Goal: Task Accomplishment & Management: Complete application form

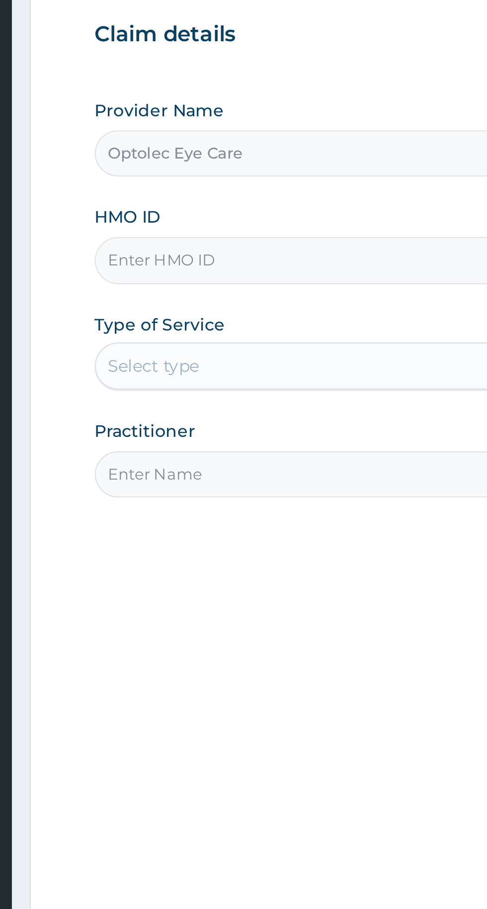
type input "GMB/10085/A"
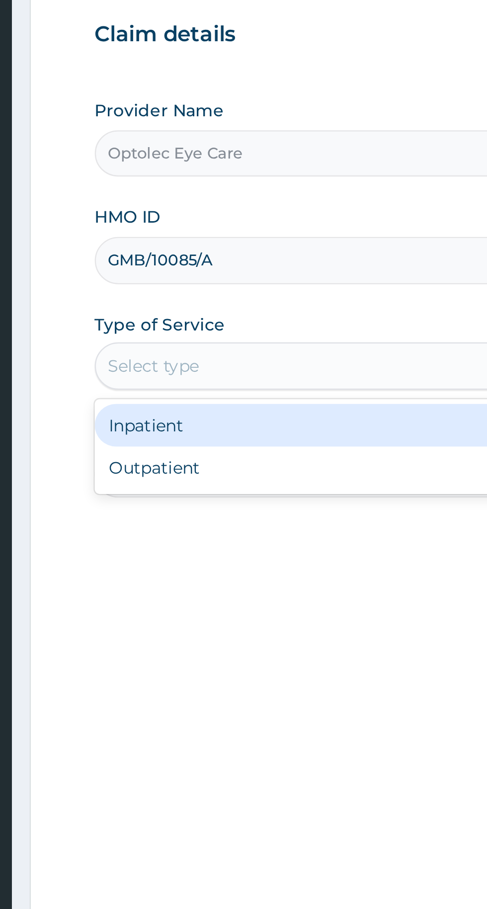
click at [177, 309] on div "Outpatient" at bounding box center [269, 310] width 241 height 18
type input "1"
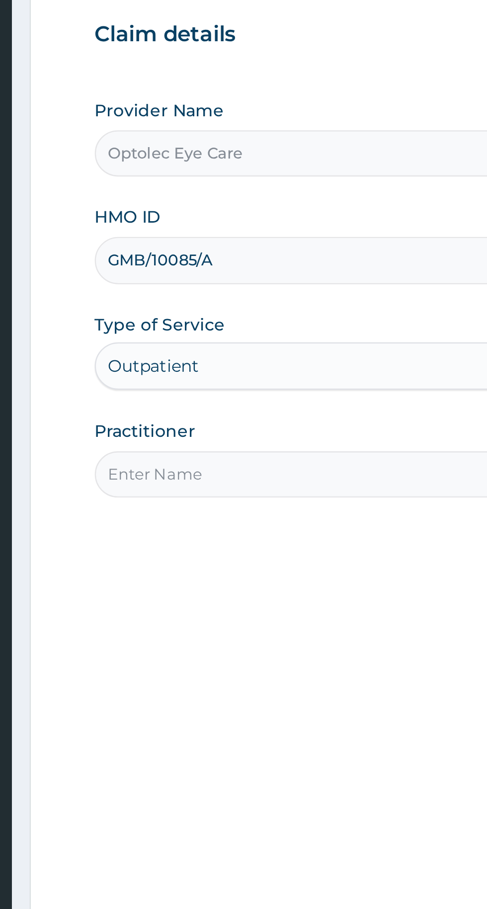
click at [197, 314] on input "Practitioner" at bounding box center [300, 312] width 303 height 19
type input "[PERSON_NAME]"
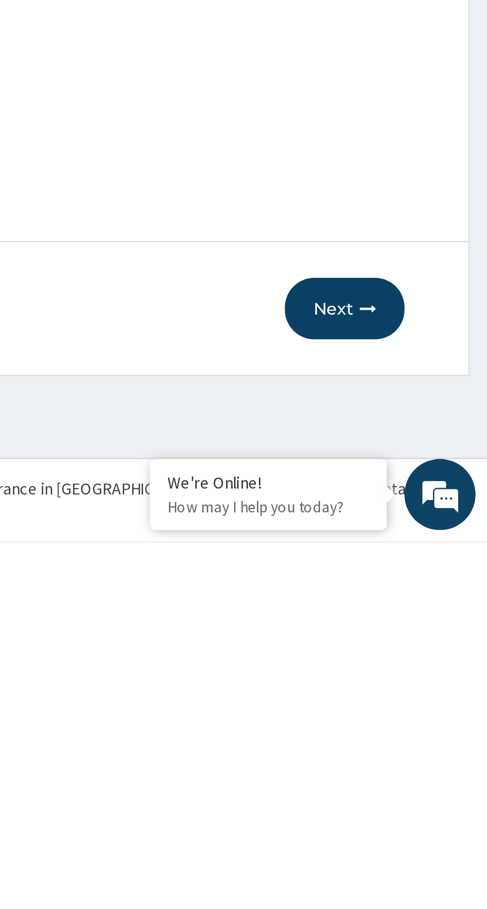
click at [431, 810] on button "Next" at bounding box center [427, 811] width 50 height 26
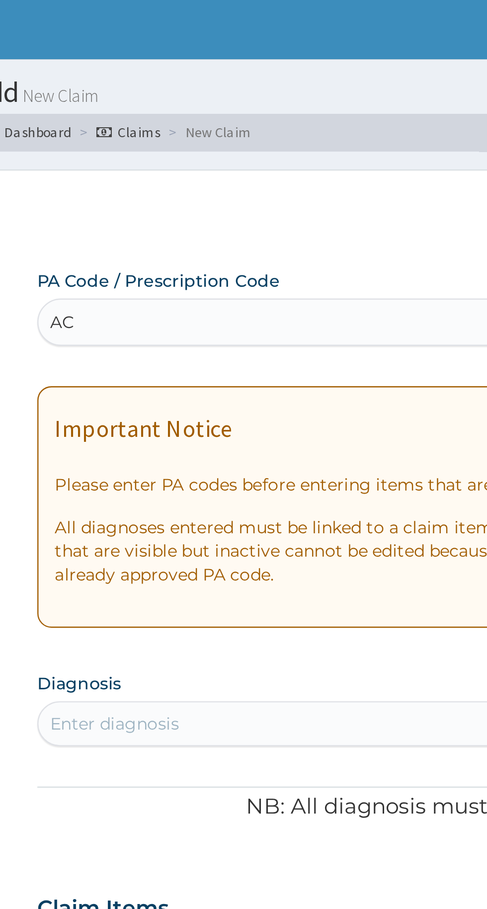
type input "A"
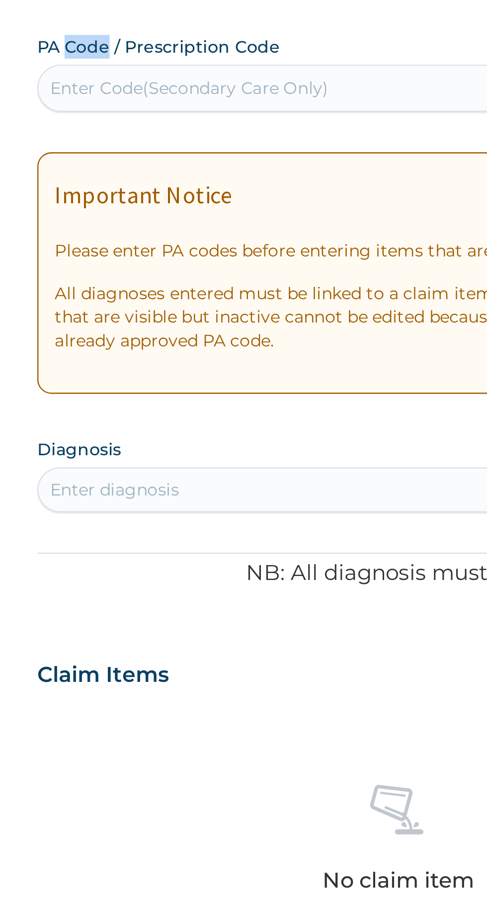
click at [234, 381] on div "Claim Items" at bounding box center [300, 379] width 303 height 26
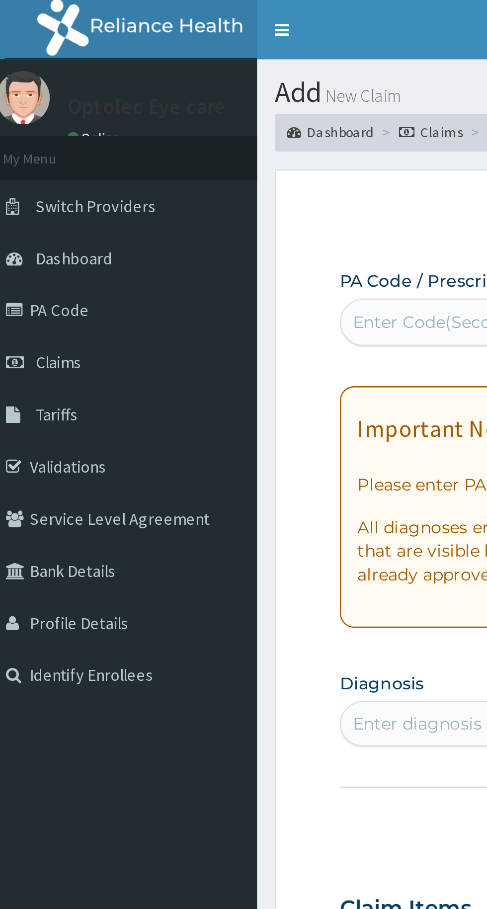
click at [36, 132] on link "PA Code" at bounding box center [57, 130] width 114 height 22
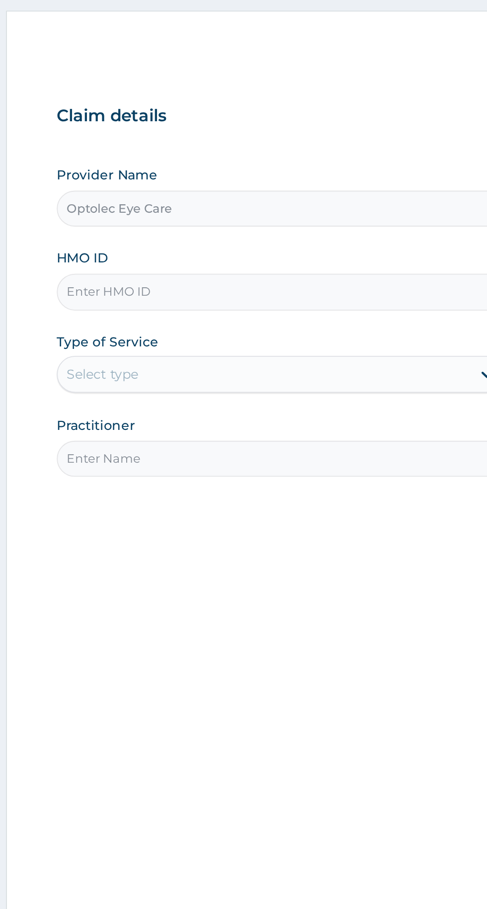
click at [266, 221] on input "HMO ID" at bounding box center [300, 222] width 303 height 19
type input "GMB/10085/A"
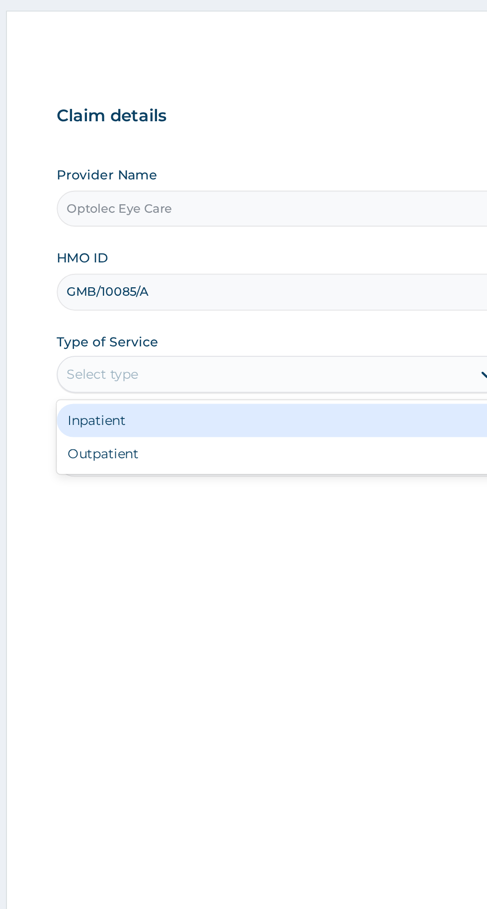
click at [191, 310] on div "Outpatient" at bounding box center [269, 310] width 241 height 18
type input "1"
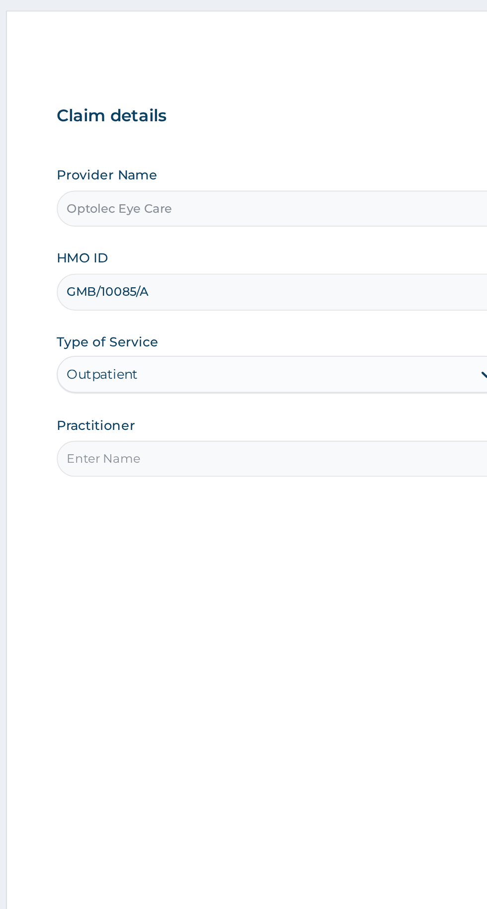
click at [272, 311] on input "Practitioner" at bounding box center [300, 312] width 303 height 19
type input "Dr Okere"
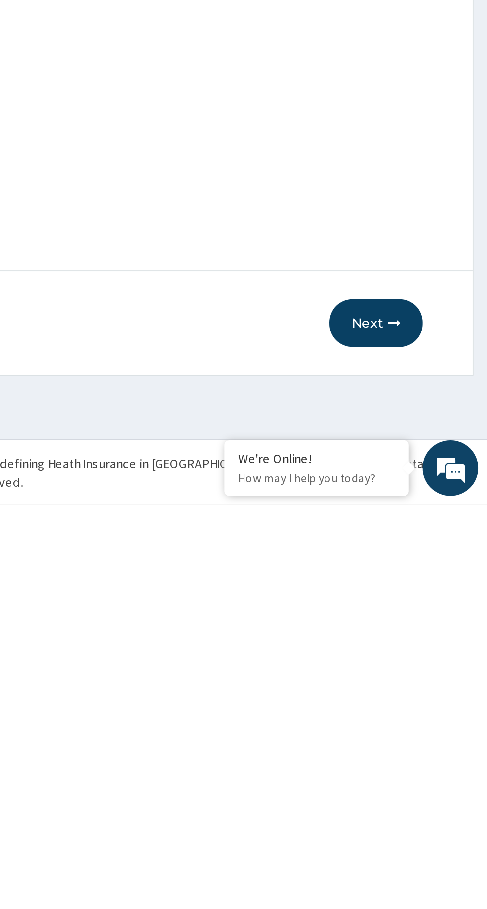
click at [426, 810] on button "Next" at bounding box center [427, 811] width 50 height 26
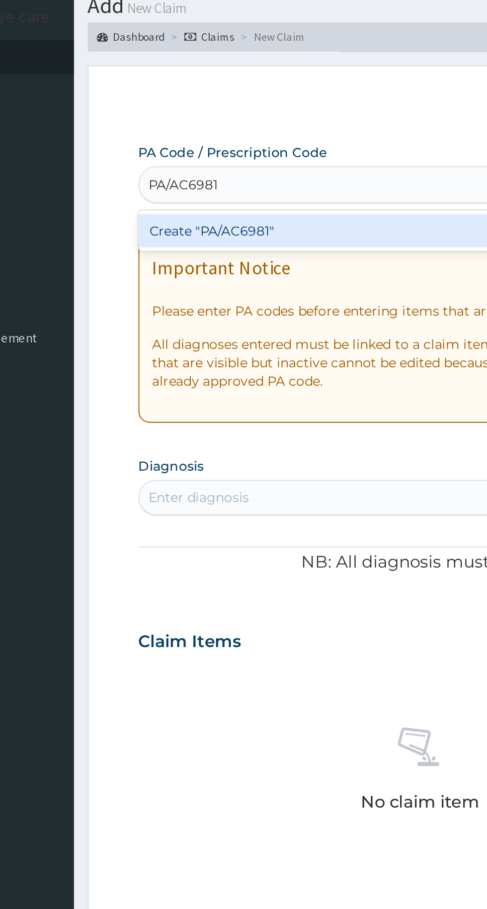
click at [233, 161] on div "Create "PA/AC6981"" at bounding box center [249, 160] width 201 height 18
type input "PA/AC6981"
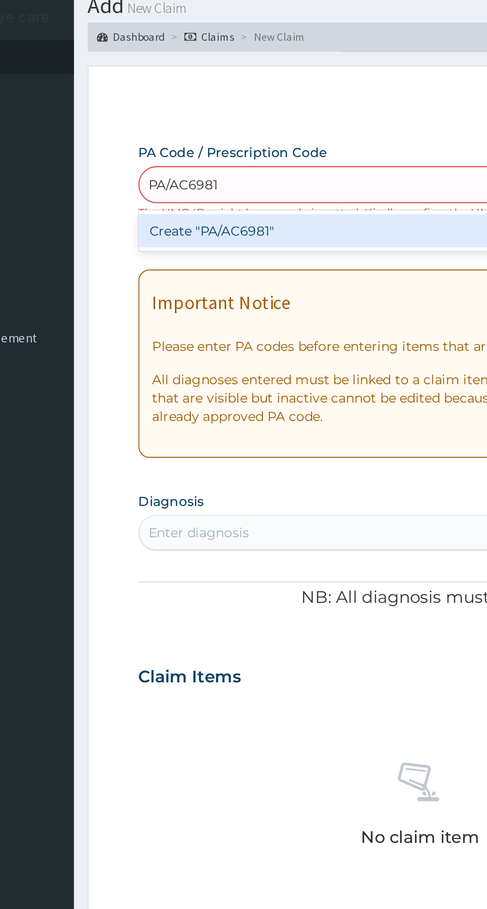
click at [257, 161] on div "Create "PA/AC6981"" at bounding box center [249, 160] width 201 height 18
type input "PA/AC6981"
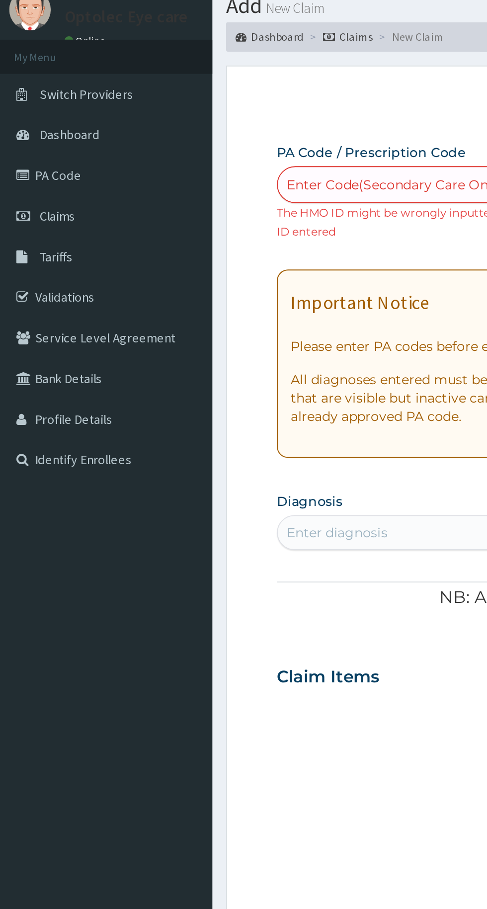
click at [37, 144] on link "Claims" at bounding box center [57, 152] width 114 height 22
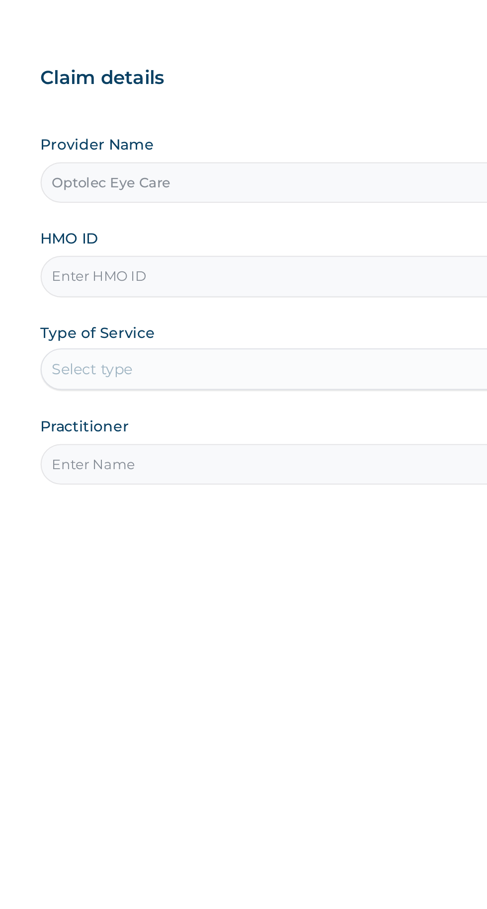
click at [221, 222] on input "HMO ID" at bounding box center [300, 222] width 303 height 19
type input "GBM/10085/A"
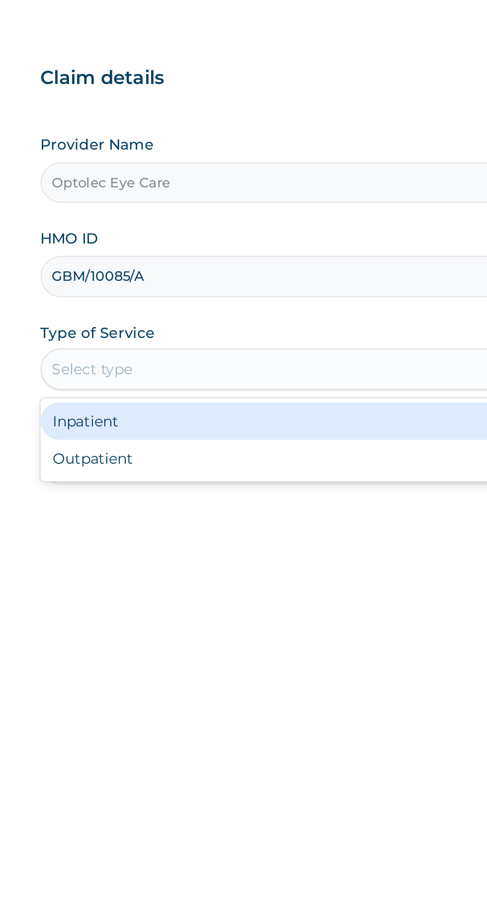
click at [191, 309] on div "Outpatient" at bounding box center [269, 310] width 241 height 18
type input "1"
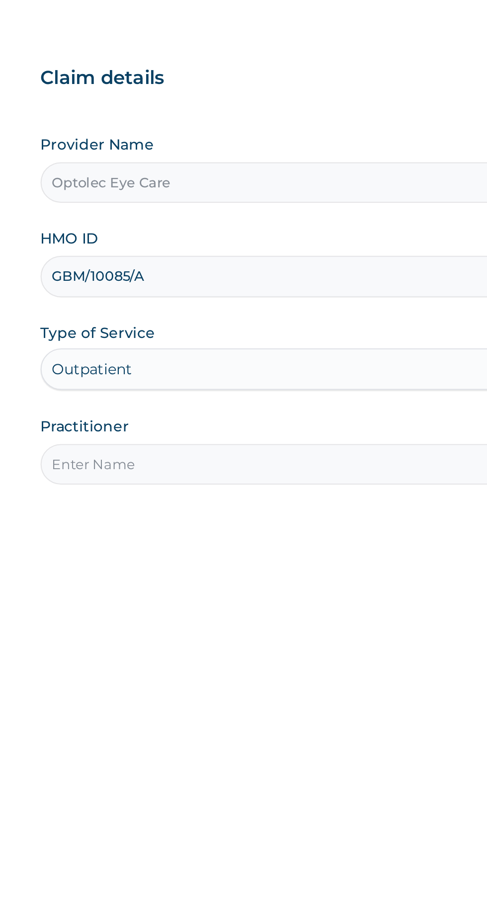
click at [219, 311] on input "Practitioner" at bounding box center [300, 312] width 303 height 19
type input "Dr Okere"
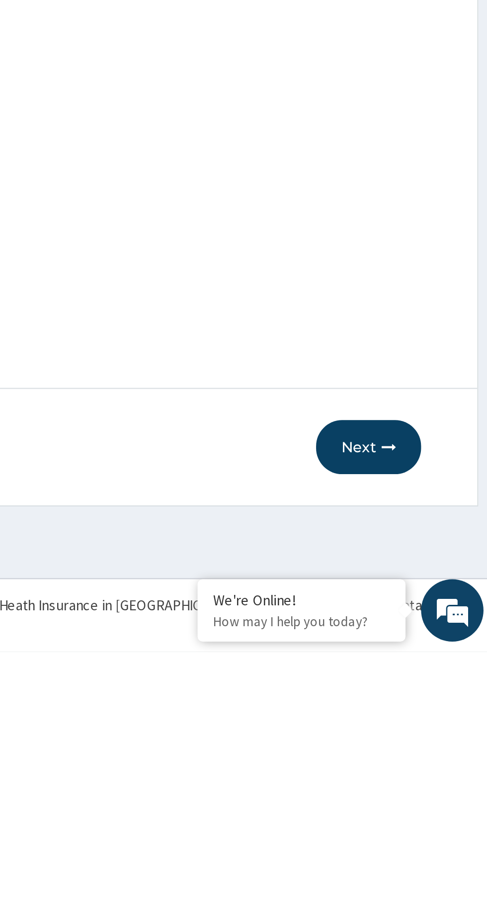
click at [426, 809] on button "Next" at bounding box center [427, 811] width 50 height 26
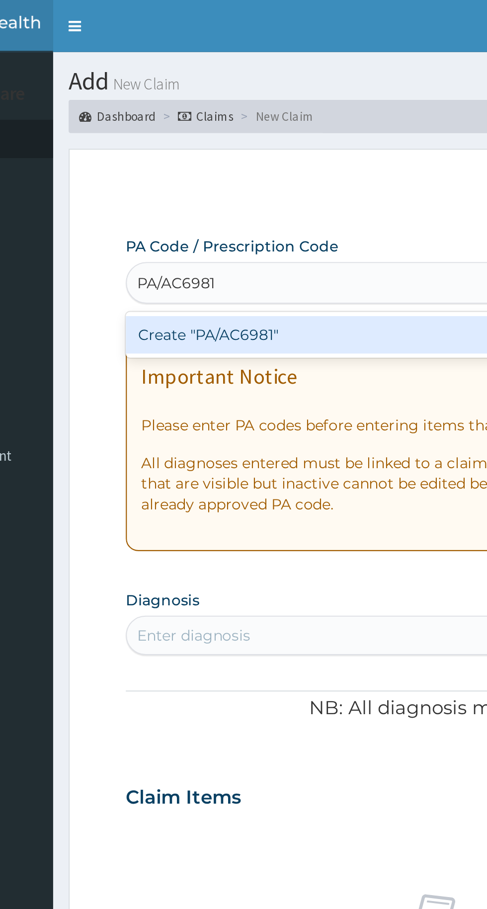
click at [247, 157] on div "Create "PA/AC6981"" at bounding box center [249, 160] width 201 height 18
type input "PA/AC6981"
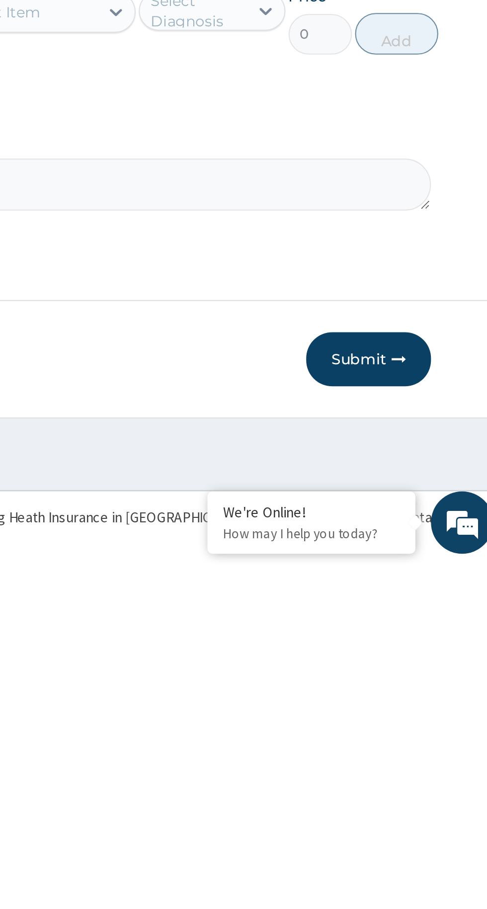
click at [420, 809] on button "Submit" at bounding box center [423, 811] width 60 height 26
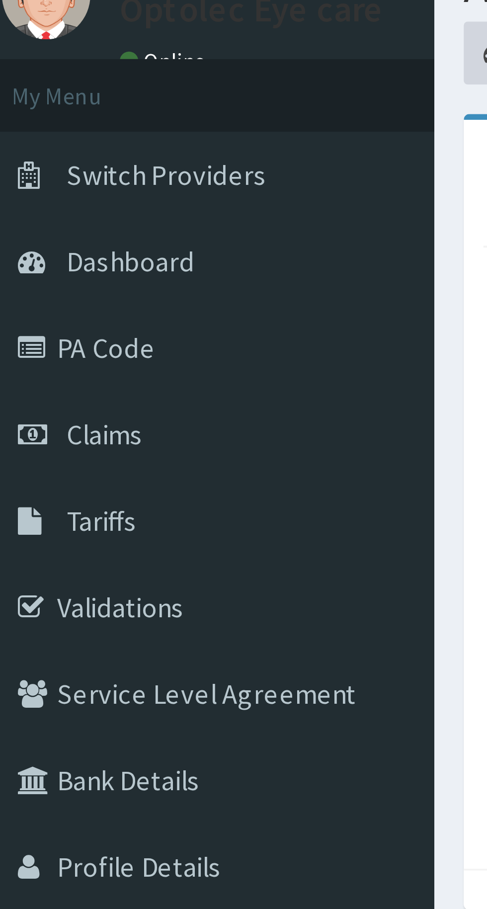
click at [35, 132] on link "PA Code" at bounding box center [57, 130] width 114 height 22
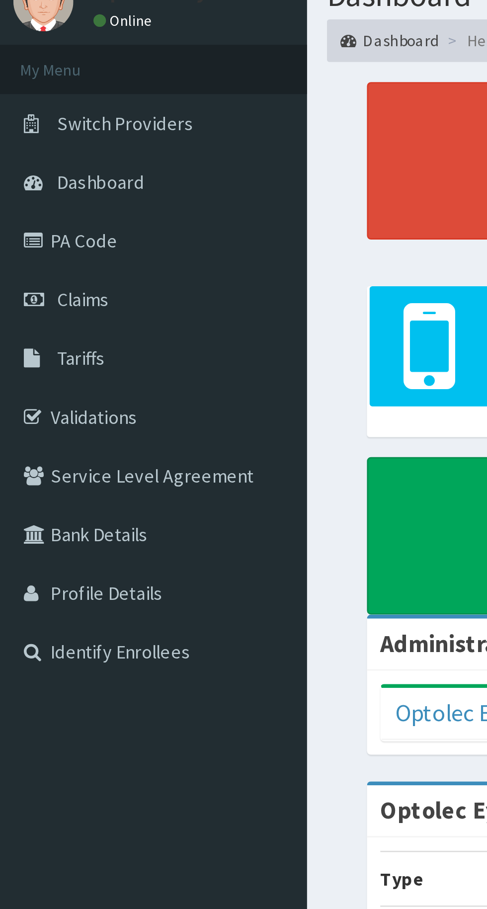
click at [31, 132] on link "PA Code" at bounding box center [57, 130] width 114 height 22
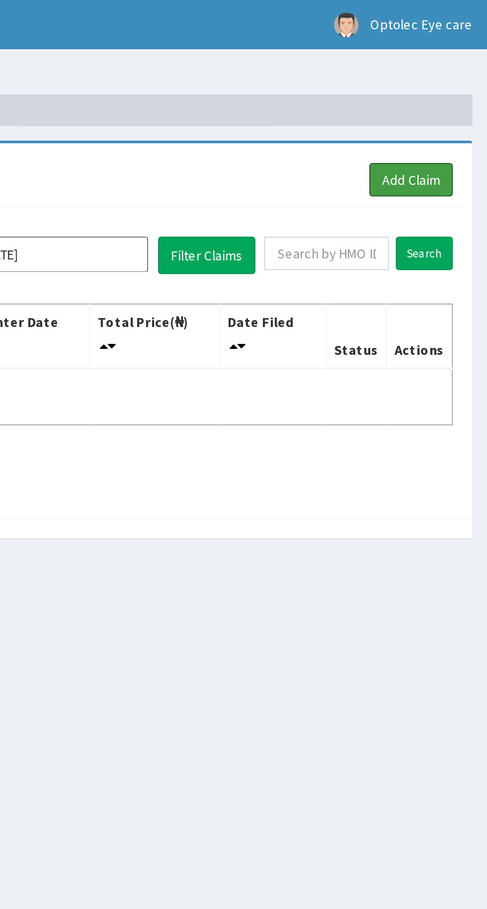
click at [452, 88] on link "Add Claim" at bounding box center [448, 90] width 42 height 17
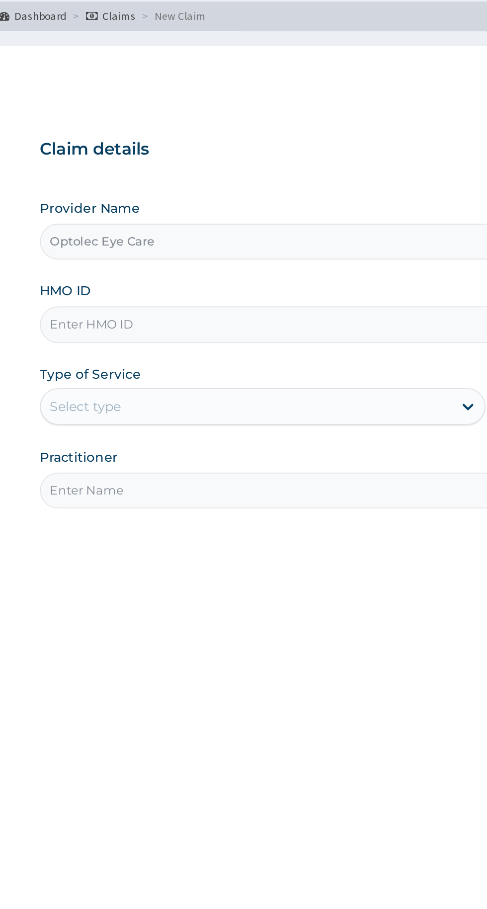
click at [251, 221] on input "HMO ID" at bounding box center [300, 222] width 303 height 19
type input "GMB/10080/A"
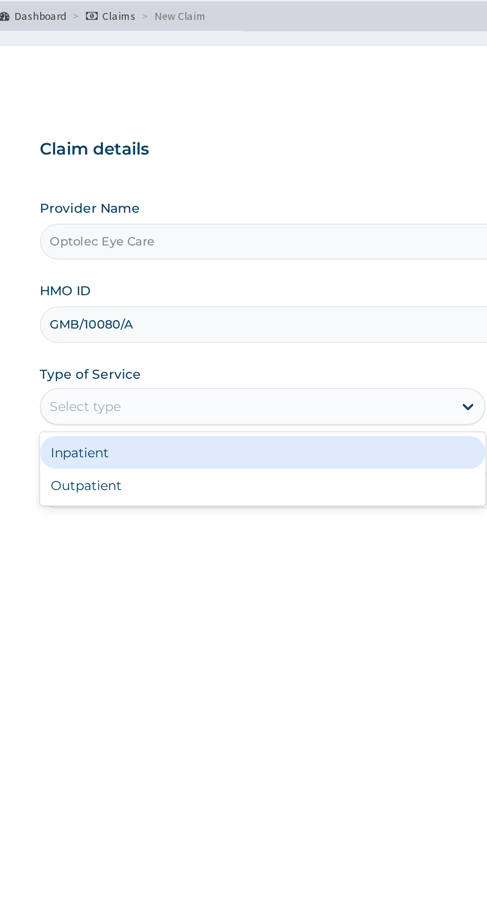
click at [190, 309] on div "Outpatient" at bounding box center [269, 310] width 241 height 18
type input "1"
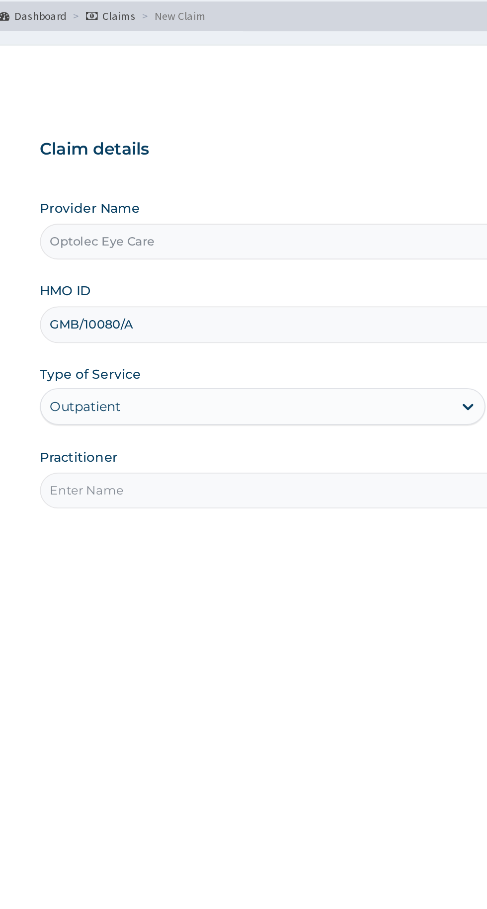
click at [222, 310] on input "Practitioner" at bounding box center [300, 312] width 303 height 19
type input "[PERSON_NAME]"
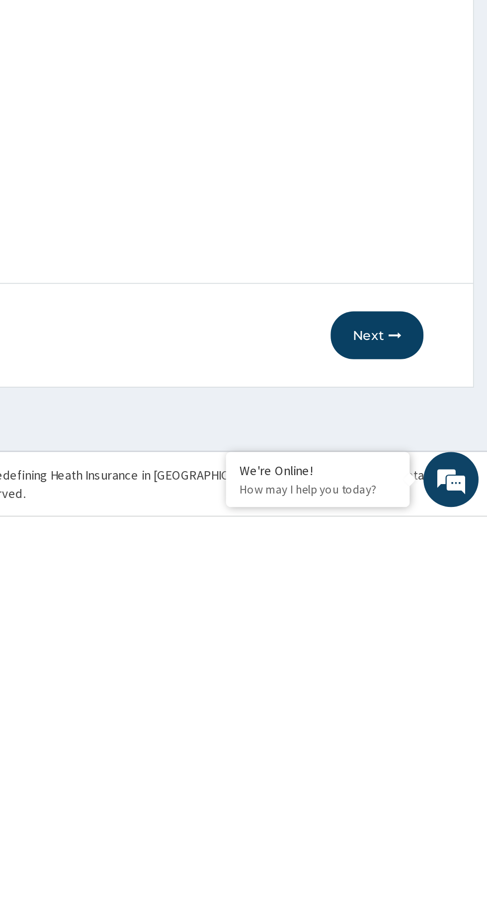
click at [427, 811] on button "Next" at bounding box center [427, 811] width 50 height 26
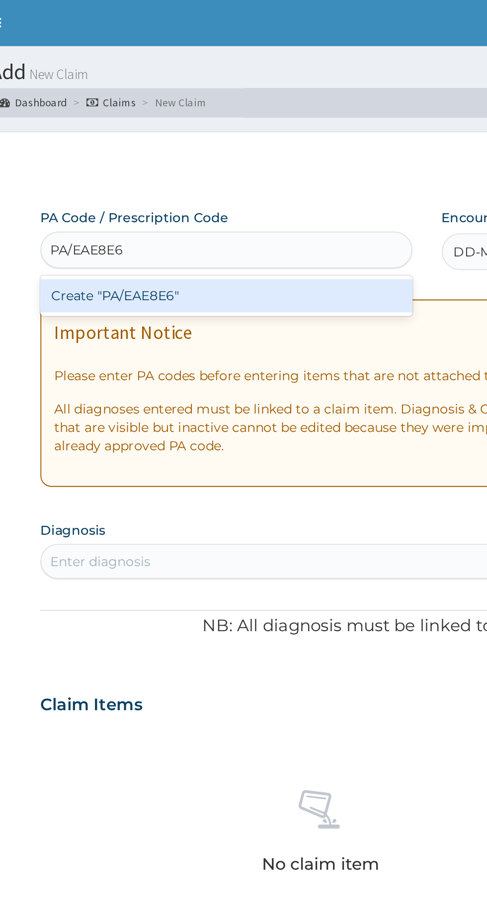
click at [245, 157] on div "Create "PA/EAE8E6"" at bounding box center [249, 160] width 201 height 18
type input "PA/EAE8E6"
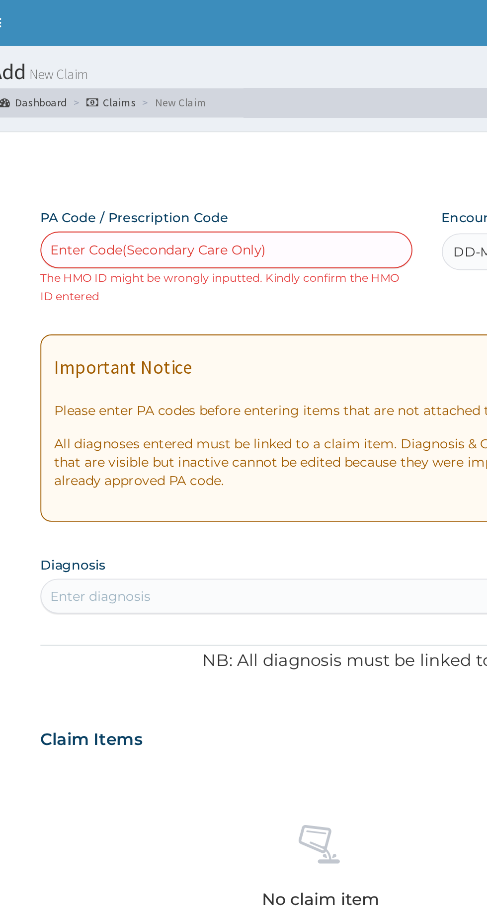
type input "GBM/10080/A"
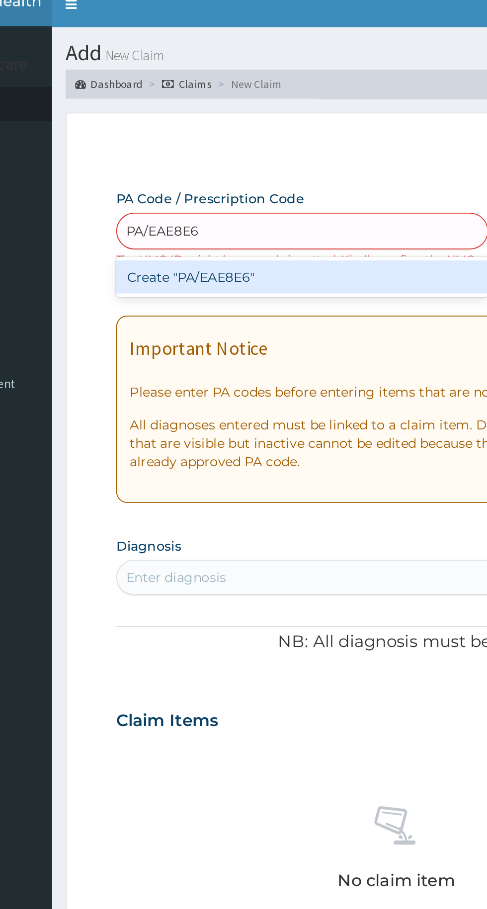
click at [259, 153] on div "Create "PA/EAE8E6"" at bounding box center [249, 160] width 201 height 18
type input "PA/EAE8E6"
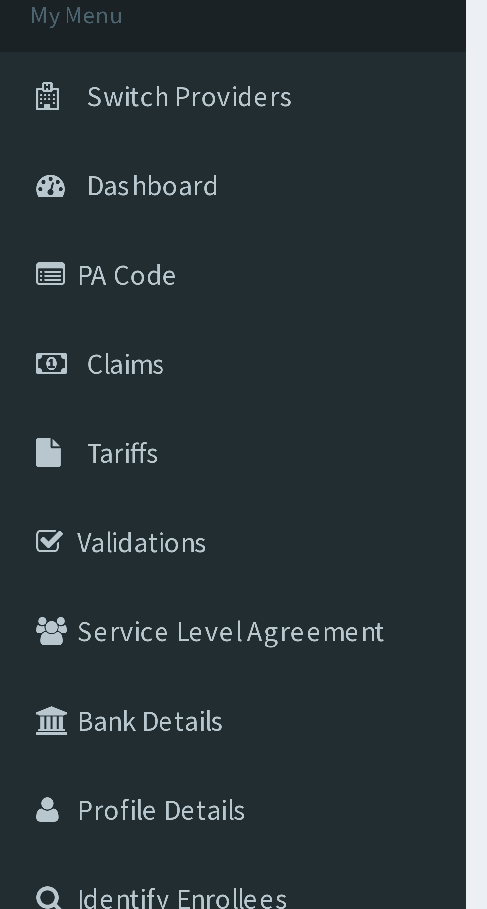
click at [34, 132] on link "PA Code" at bounding box center [57, 130] width 114 height 22
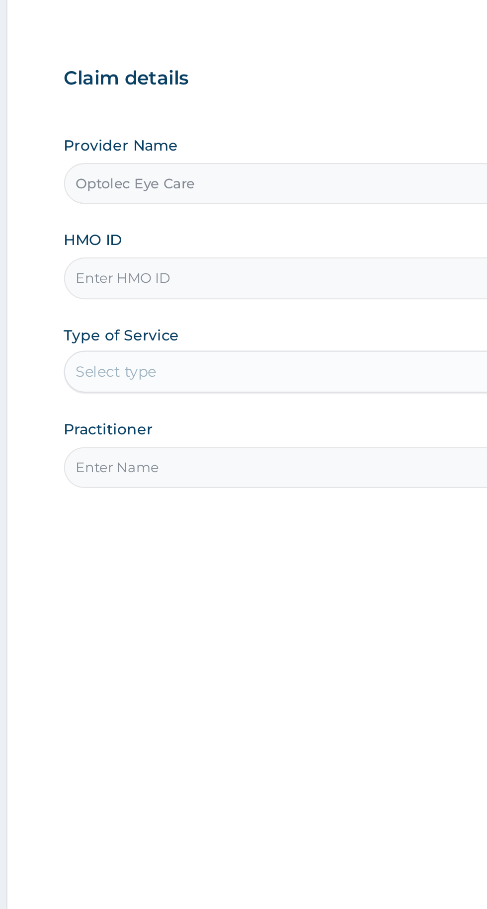
click at [226, 221] on input "HMO ID" at bounding box center [300, 222] width 303 height 19
type input "GBM/10080/A"
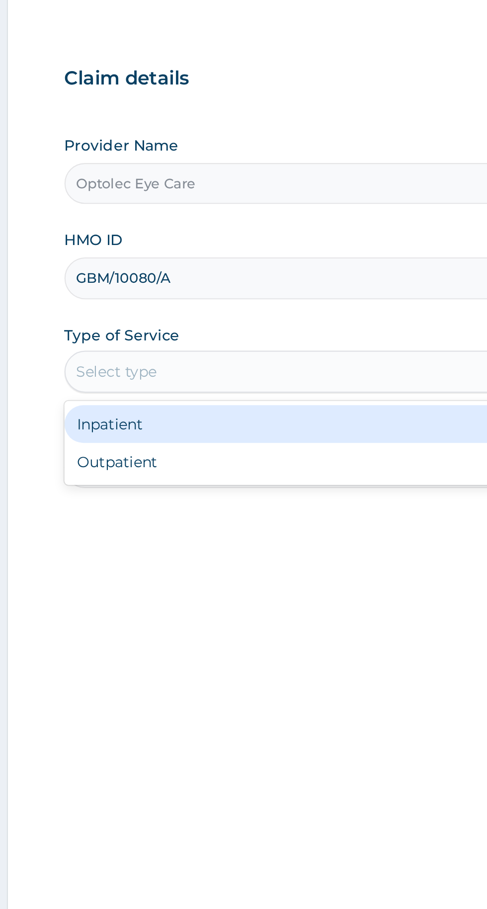
click at [187, 312] on div "Outpatient" at bounding box center [269, 310] width 241 height 18
type input "1"
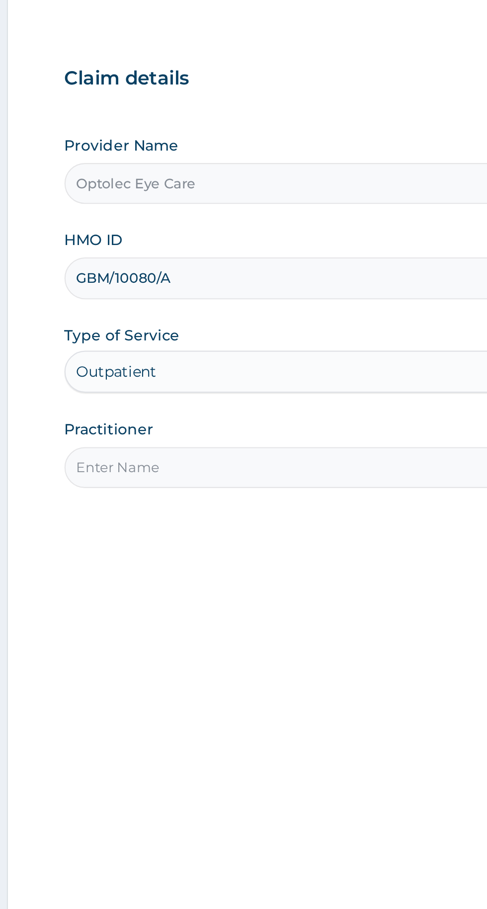
click at [248, 311] on input "Practitioner" at bounding box center [300, 312] width 303 height 19
type input "Dr Okere"
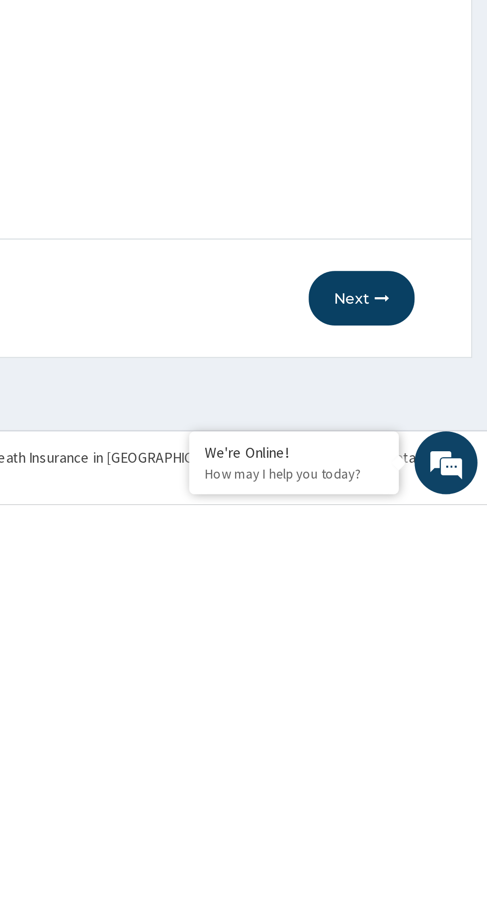
click at [426, 814] on button "Next" at bounding box center [427, 811] width 50 height 26
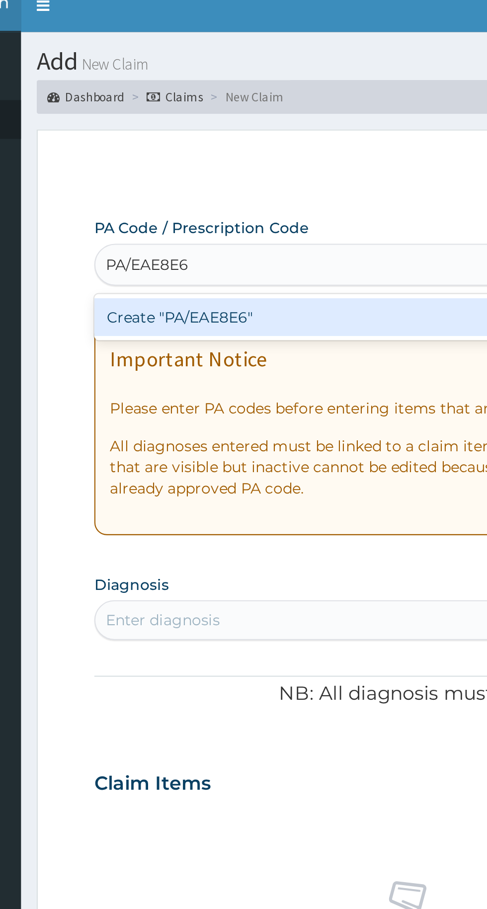
click at [246, 153] on div "Create "PA/EAE8E6"" at bounding box center [249, 160] width 201 height 18
type input "PA/EAE8E6"
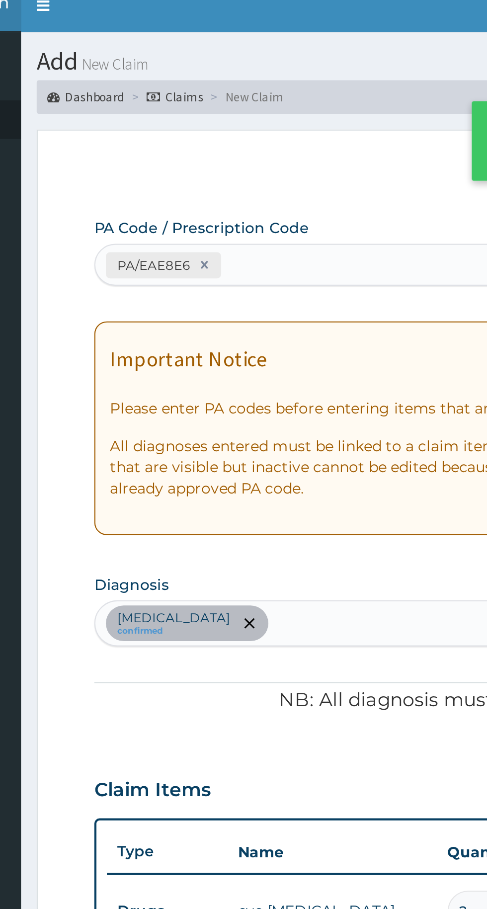
scroll to position [50, 0]
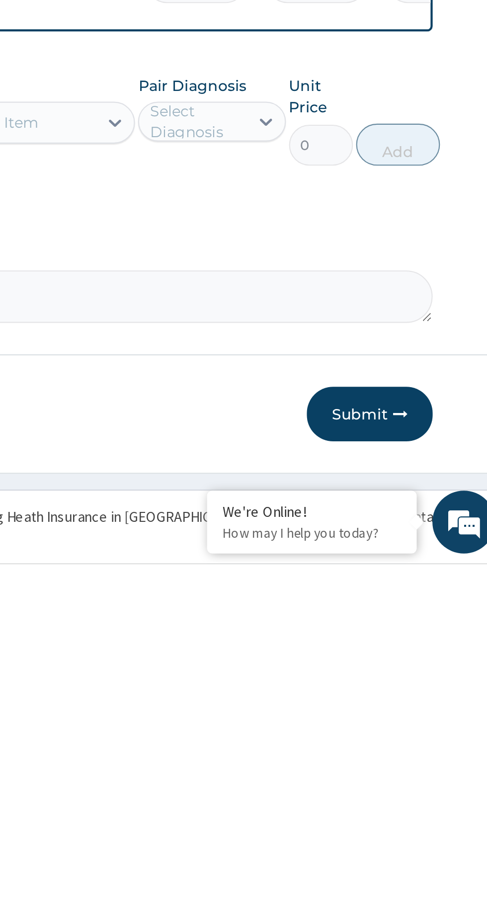
click at [425, 839] on button "Submit" at bounding box center [423, 838] width 60 height 26
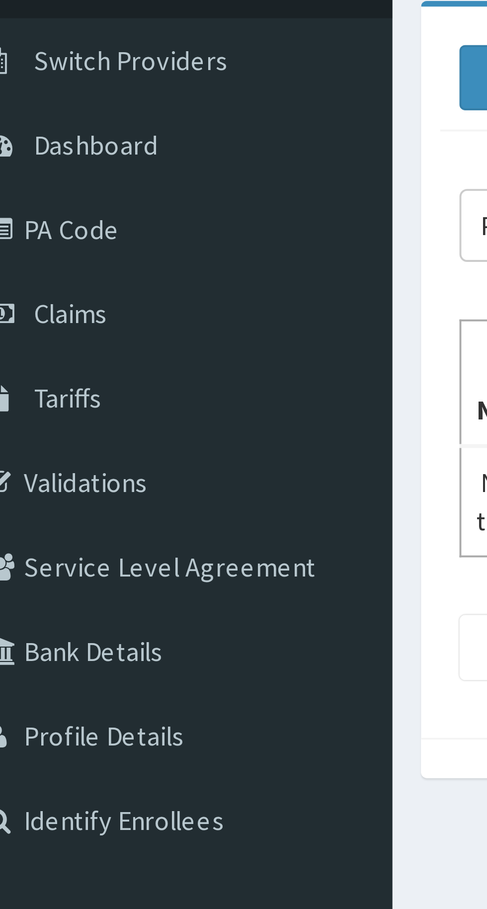
click at [40, 135] on link "PA Code" at bounding box center [57, 130] width 114 height 22
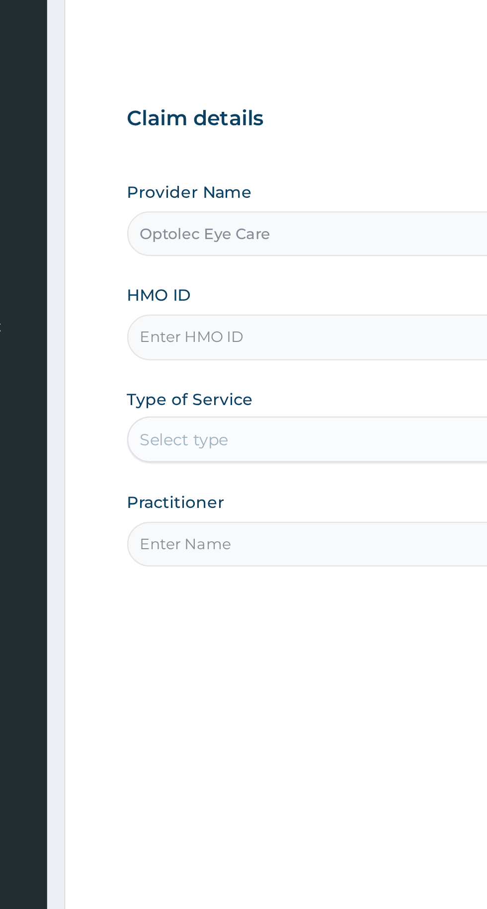
click at [217, 224] on input "HMO ID" at bounding box center [300, 222] width 303 height 19
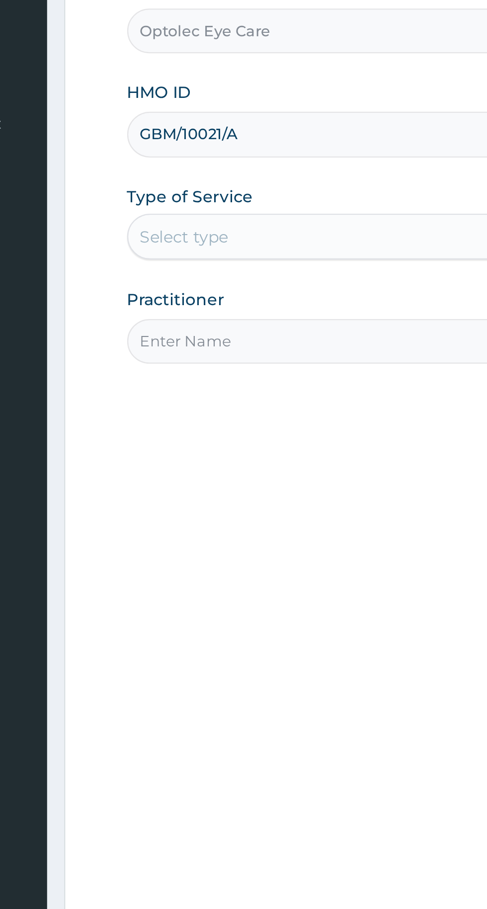
type input "GBM/10021/A"
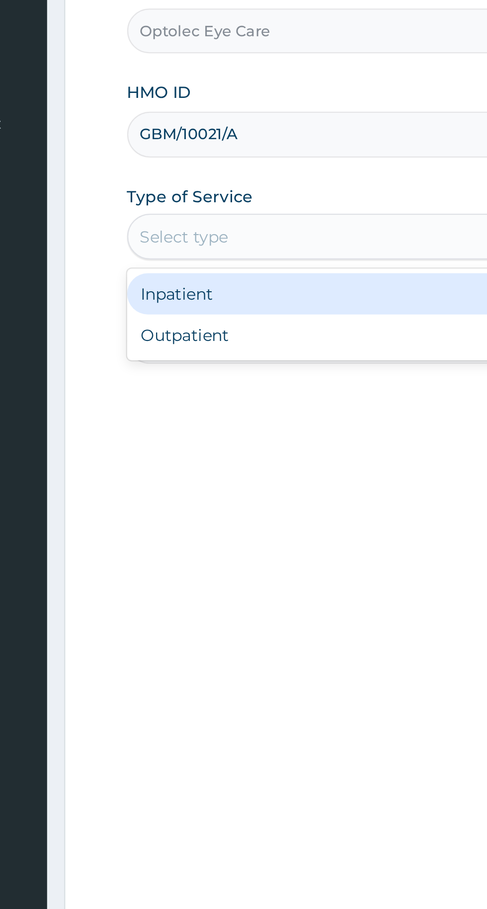
click at [193, 311] on div "Outpatient" at bounding box center [269, 310] width 241 height 18
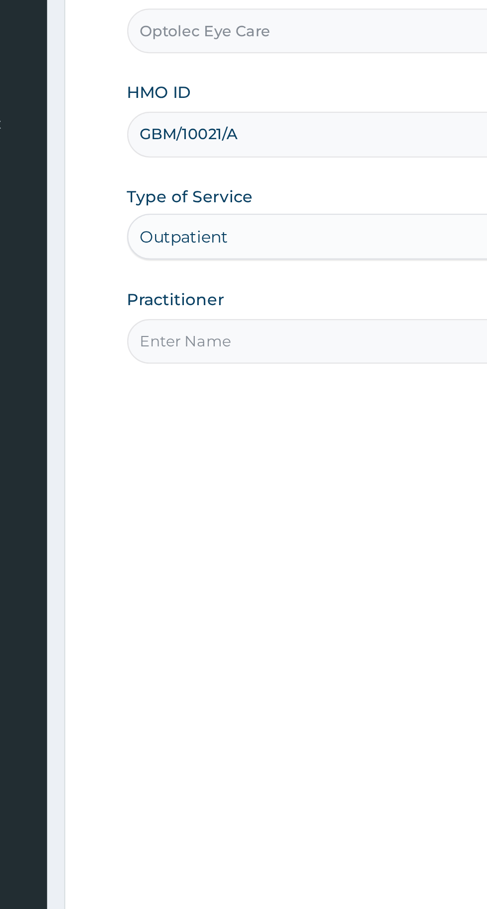
type input "1"
click at [213, 312] on input "Practitioner" at bounding box center [300, 312] width 303 height 19
type input "[PERSON_NAME]"
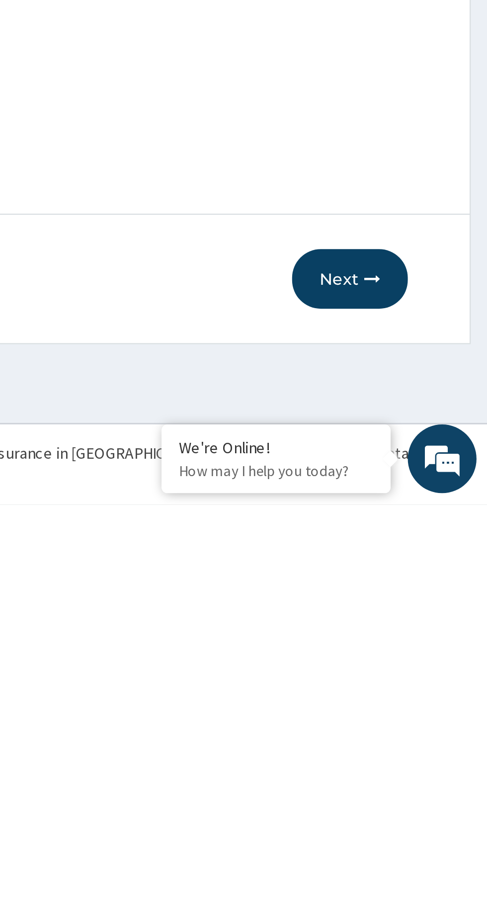
click at [426, 812] on button "Next" at bounding box center [427, 811] width 50 height 26
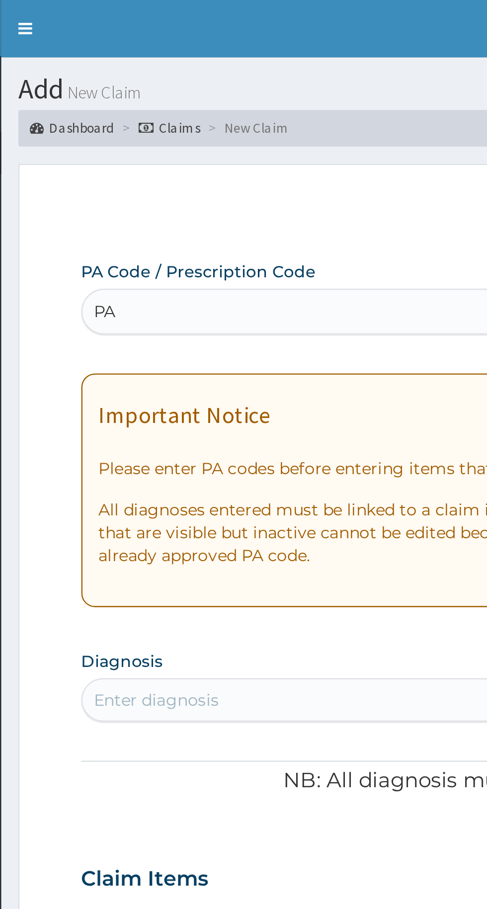
type input "P"
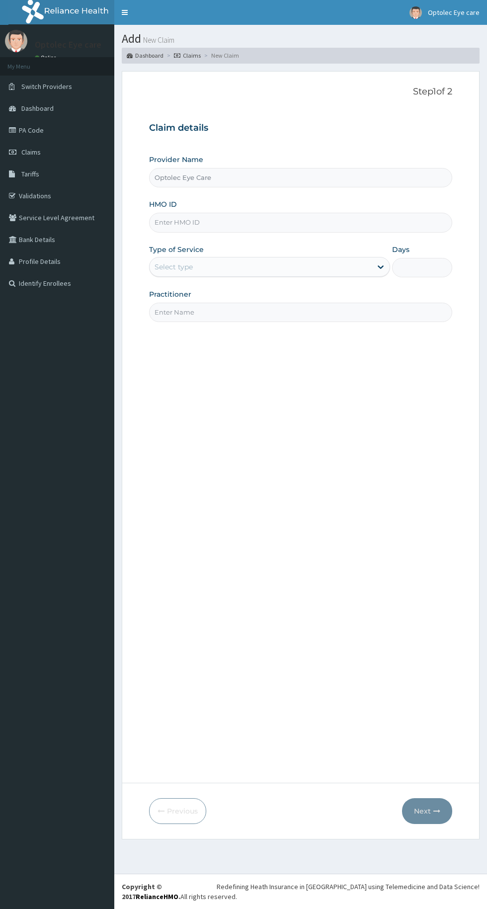
click at [36, 133] on link "PA Code" at bounding box center [57, 130] width 114 height 22
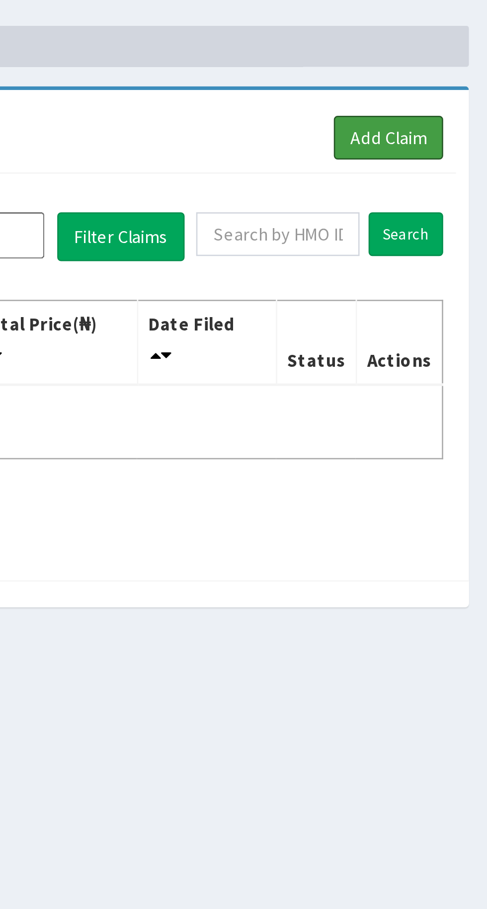
click at [453, 90] on link "Add Claim" at bounding box center [448, 90] width 42 height 17
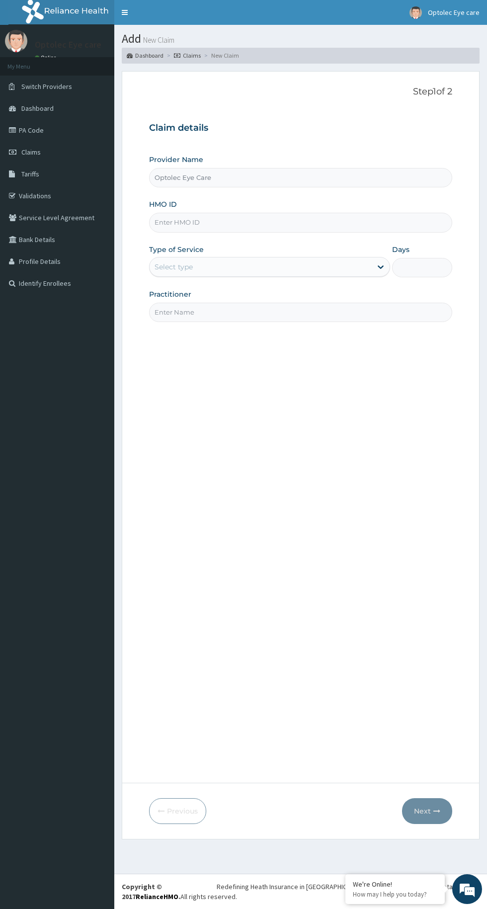
click at [222, 223] on input "HMO ID" at bounding box center [300, 222] width 303 height 19
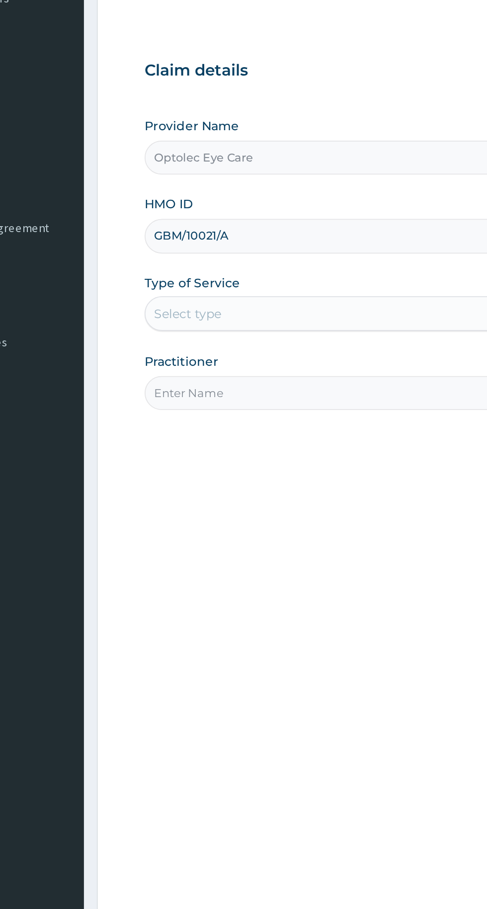
type input "GBM/10021/A"
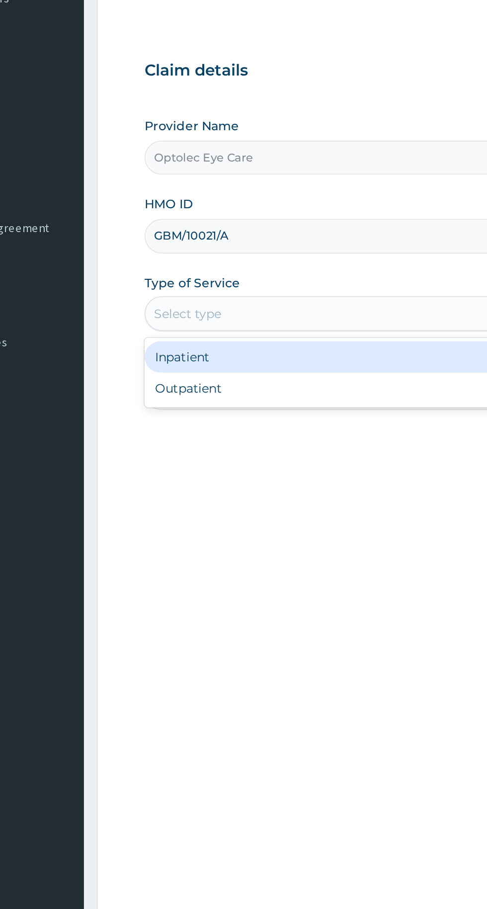
click at [190, 313] on div "Outpatient" at bounding box center [269, 310] width 241 height 18
type input "1"
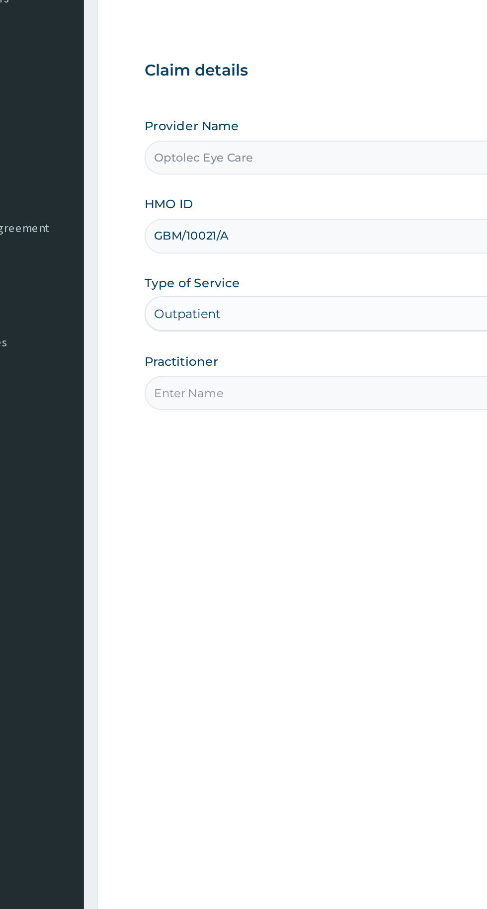
click at [215, 312] on input "Practitioner" at bounding box center [300, 312] width 303 height 19
type input "Dr Okere"
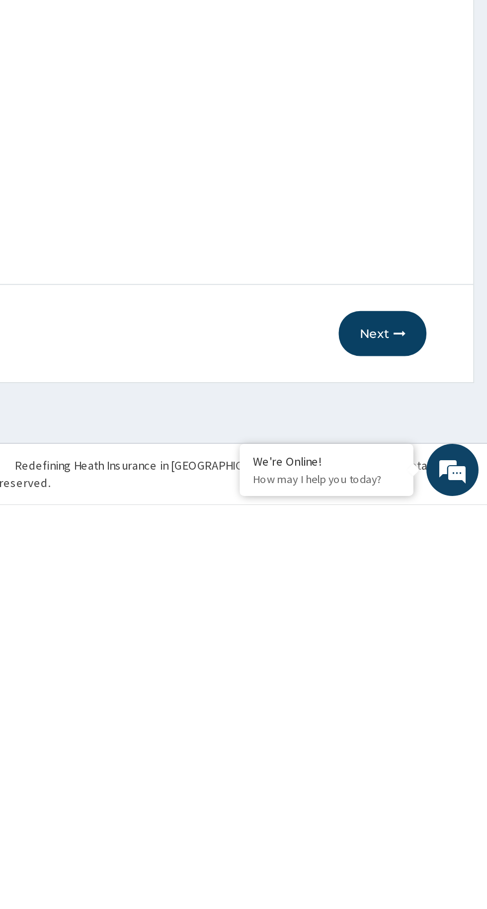
click at [427, 811] on button "Next" at bounding box center [427, 811] width 50 height 26
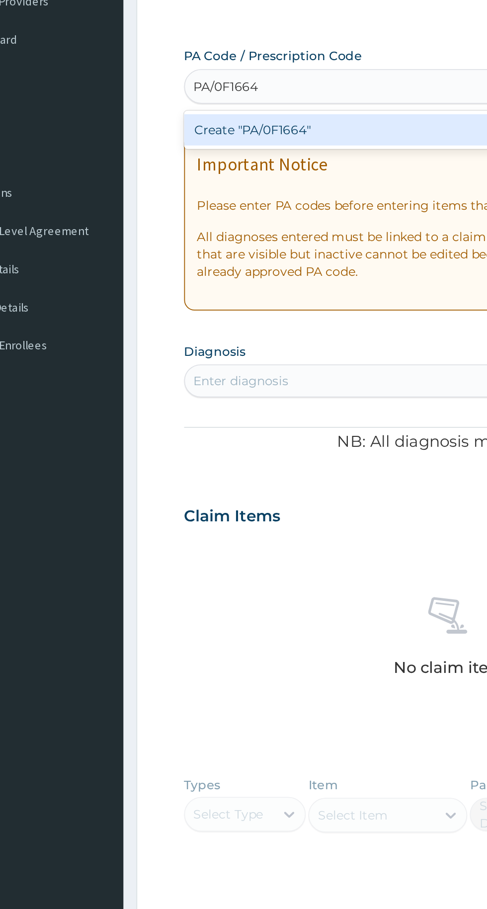
click at [246, 166] on div "Create "PA/0F1664"" at bounding box center [249, 160] width 201 height 18
type input "PA/0F1664"
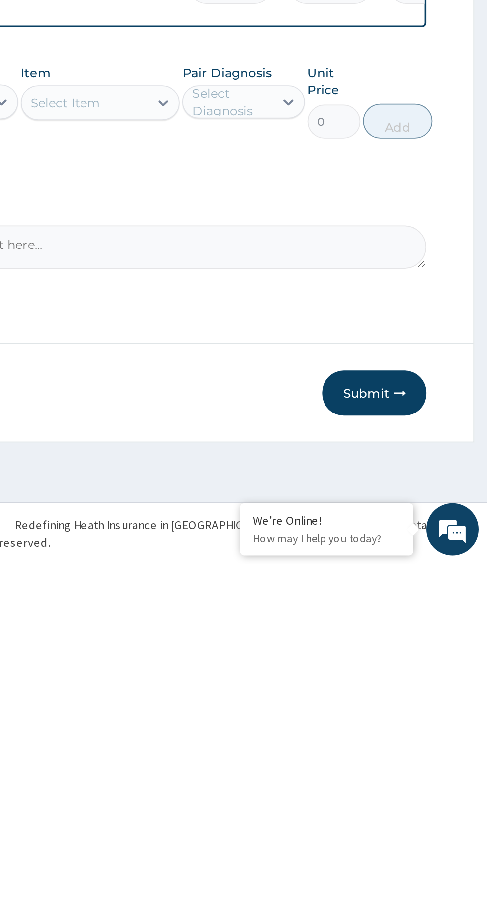
click at [428, 812] on button "Submit" at bounding box center [423, 811] width 60 height 26
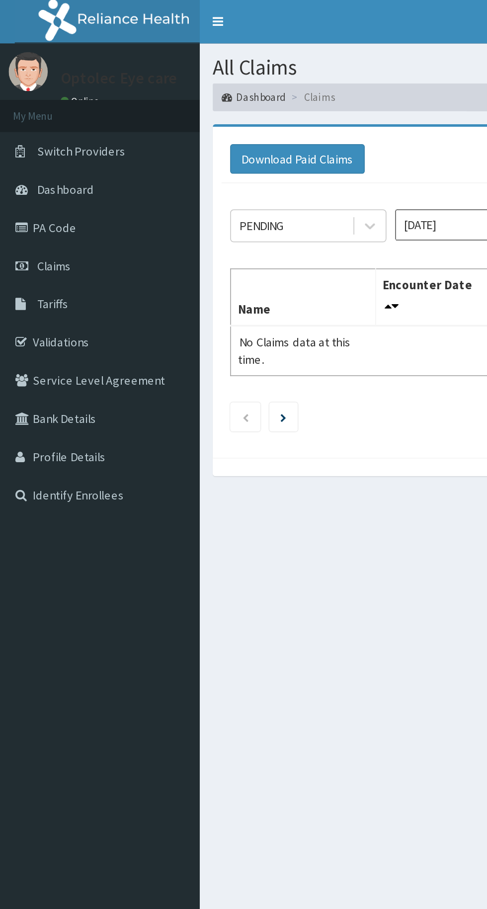
click at [32, 128] on link "PA Code" at bounding box center [57, 130] width 114 height 22
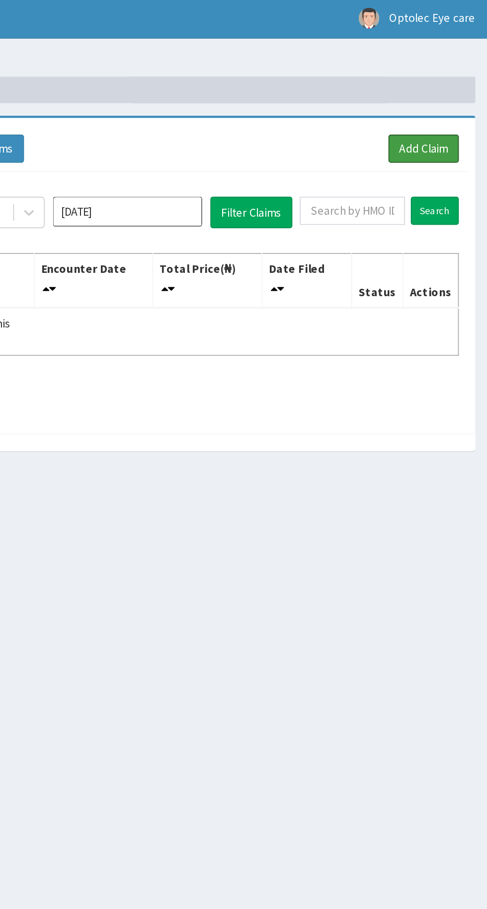
click at [452, 91] on link "Add Claim" at bounding box center [448, 90] width 42 height 17
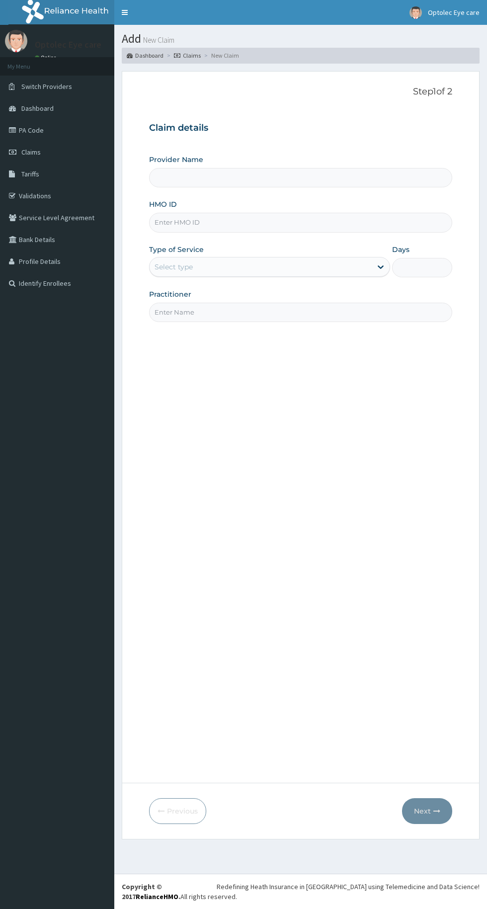
type input "Optolec Eye Care"
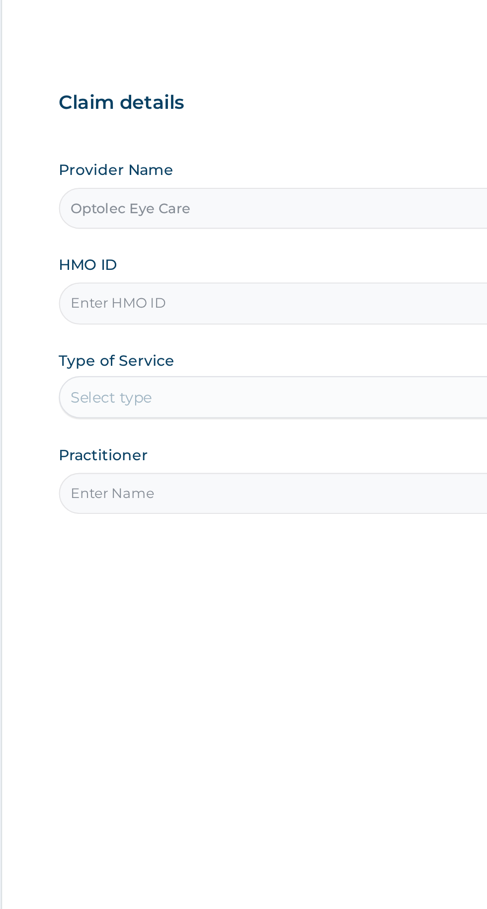
click at [242, 176] on input "Optolec Eye Care" at bounding box center [300, 177] width 303 height 19
click at [242, 177] on input "Optolec Eye Care" at bounding box center [300, 177] width 303 height 19
click at [257, 219] on input "HMO ID" at bounding box center [300, 222] width 303 height 19
type input "RET/13578/A"
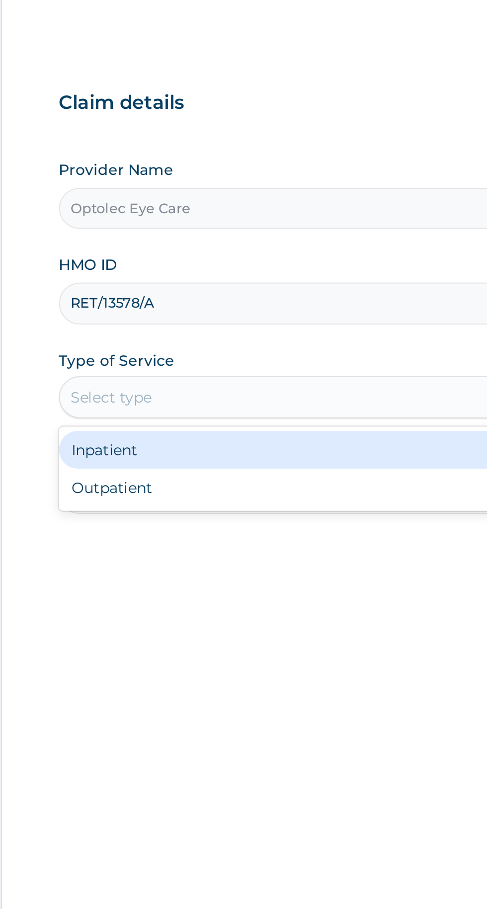
click at [189, 308] on div "Outpatient" at bounding box center [269, 310] width 241 height 18
type input "1"
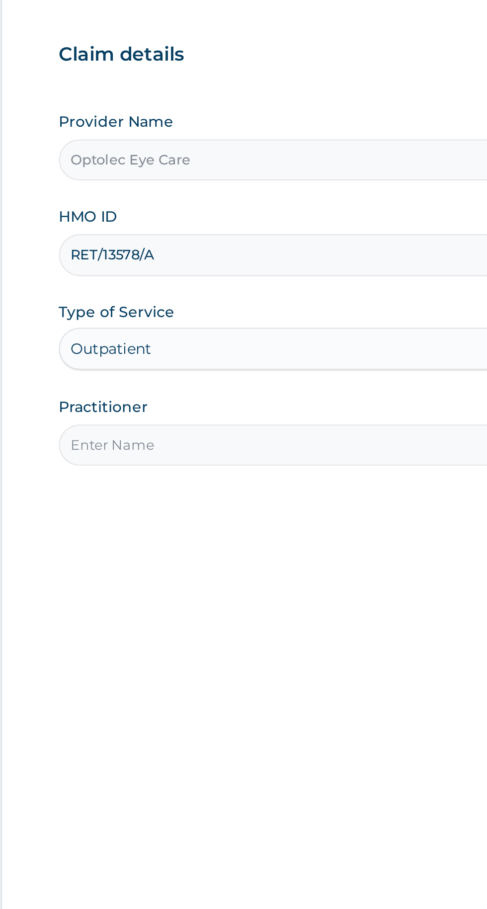
click at [238, 313] on input "Practitioner" at bounding box center [300, 312] width 303 height 19
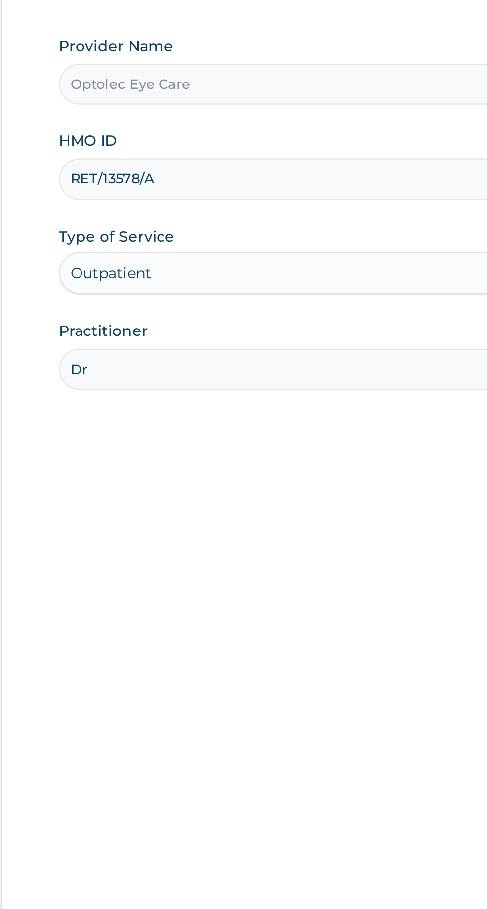
type input "[PERSON_NAME]"
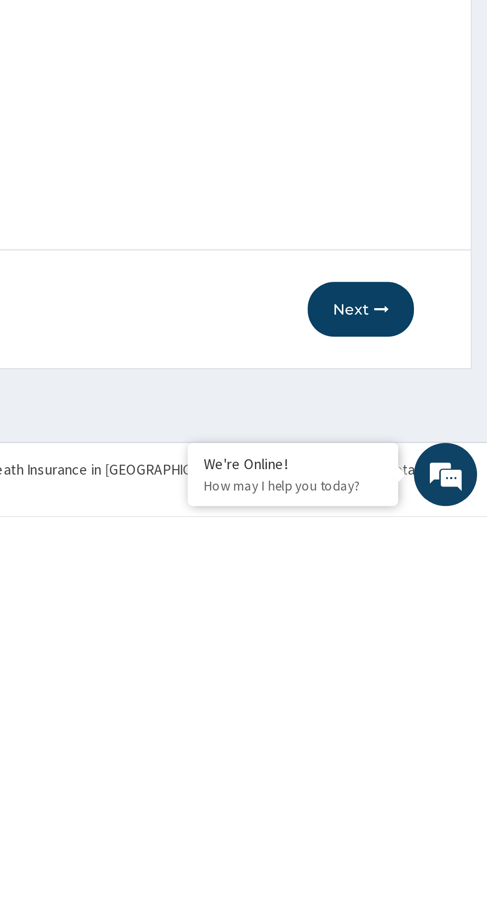
click at [424, 813] on button "Next" at bounding box center [427, 811] width 50 height 26
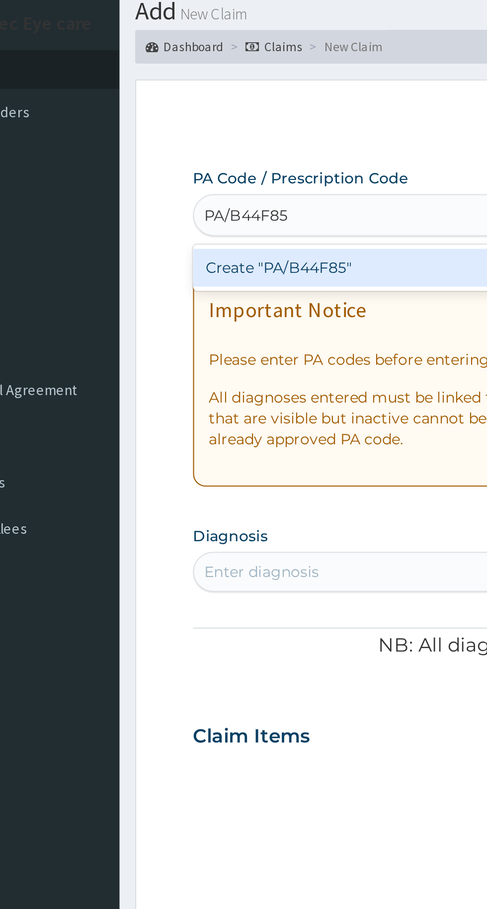
click at [232, 157] on div "Create "PA/B44F85"" at bounding box center [249, 160] width 201 height 18
type input "PA/B44F85"
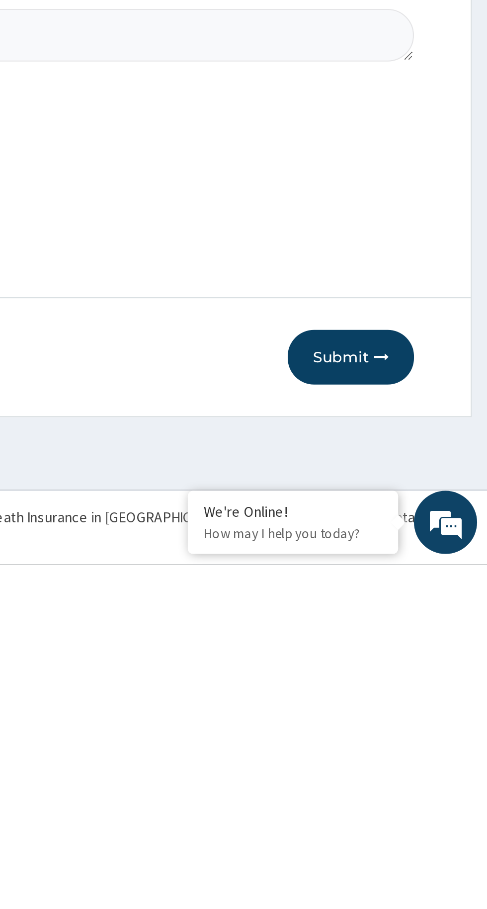
click at [422, 808] on button "Submit" at bounding box center [423, 811] width 60 height 26
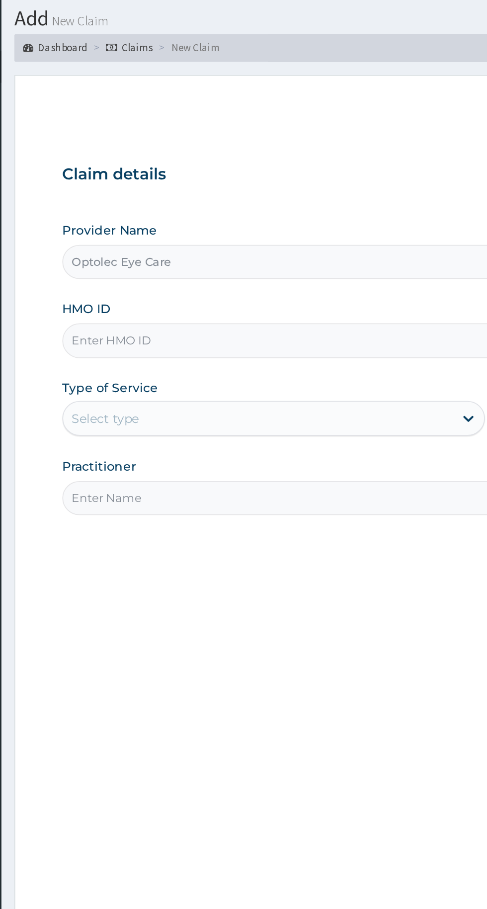
click at [254, 226] on input "HMO ID" at bounding box center [300, 222] width 303 height 19
type input "TSN/10065/D"
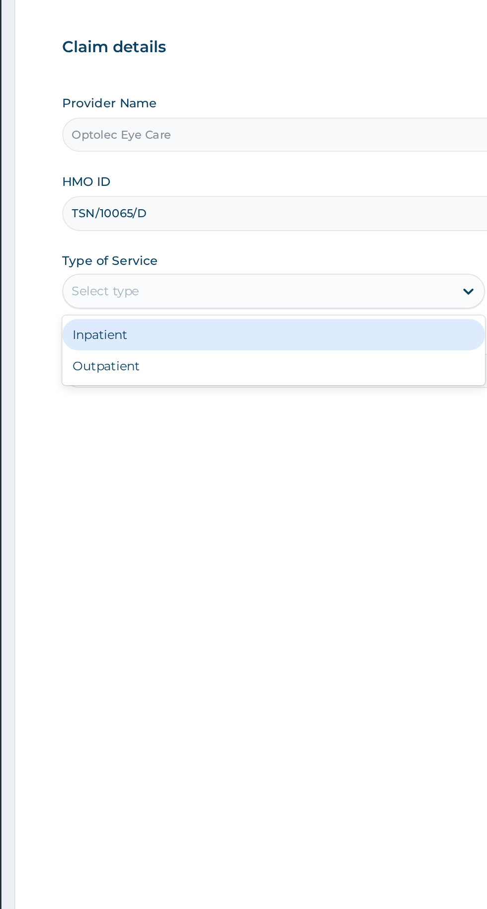
click at [200, 299] on div "Inpatient" at bounding box center [269, 292] width 241 height 18
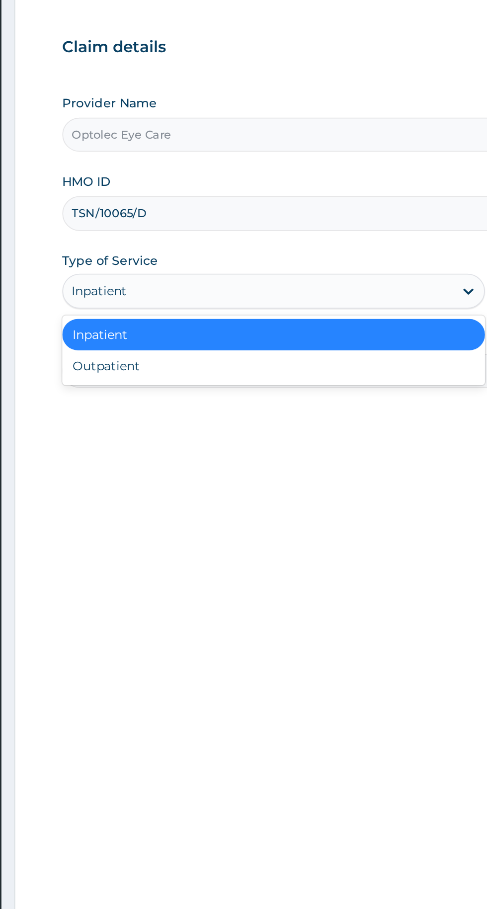
click at [188, 309] on div "Outpatient" at bounding box center [269, 310] width 241 height 18
type input "1"
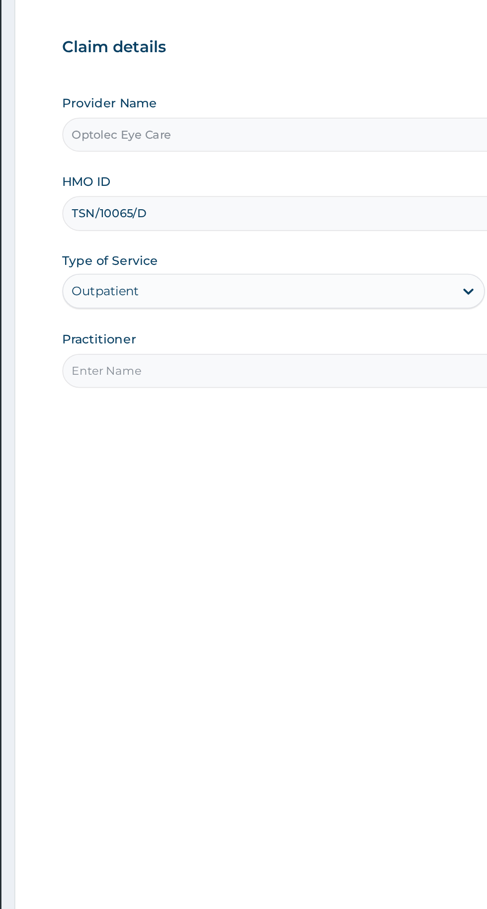
click at [259, 310] on input "Practitioner" at bounding box center [300, 312] width 303 height 19
type input "[PERSON_NAME]"
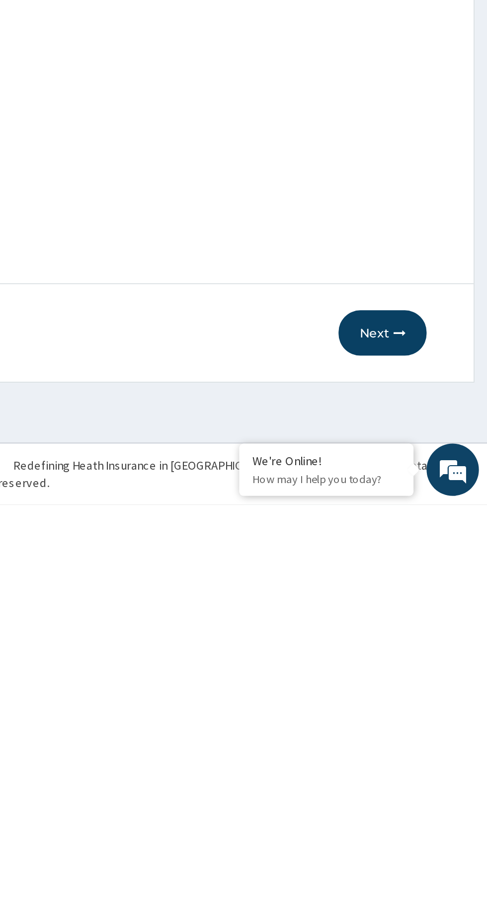
click at [425, 812] on button "Next" at bounding box center [427, 811] width 50 height 26
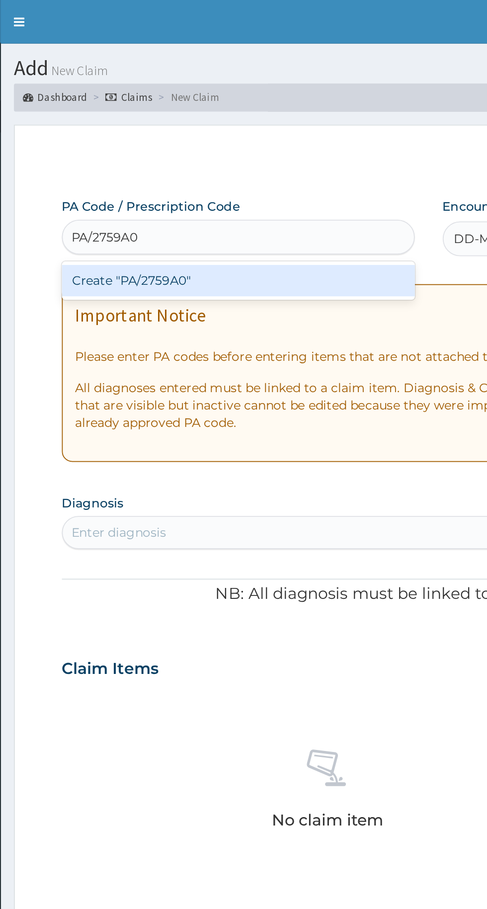
click at [255, 157] on div "Create "PA/2759A0"" at bounding box center [249, 160] width 201 height 18
type input "PA/2759A0"
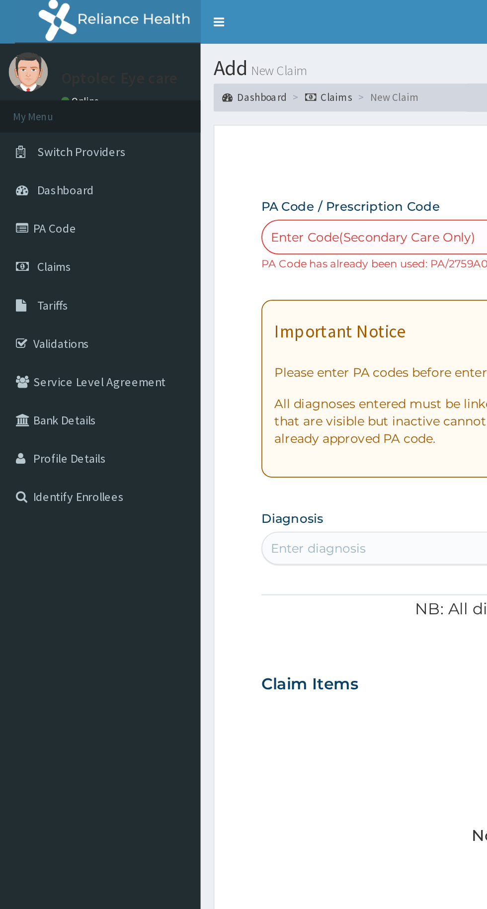
click at [37, 149] on span "Claims" at bounding box center [30, 152] width 19 height 9
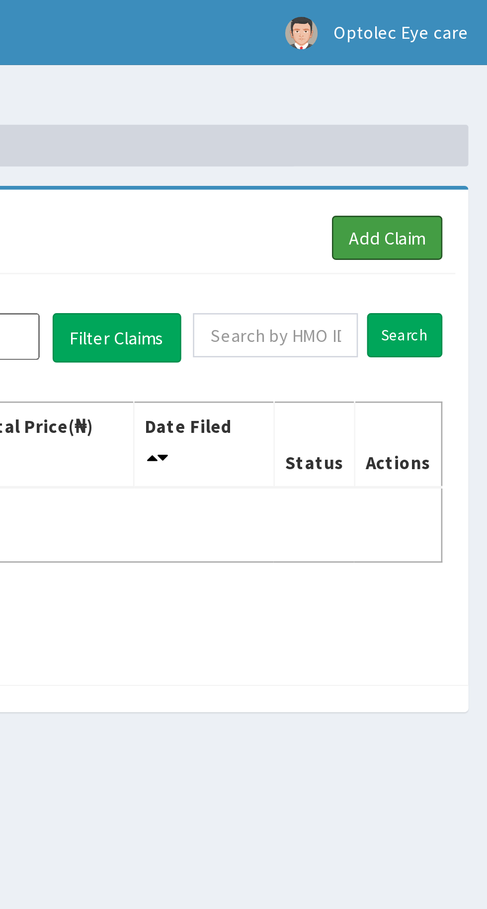
click at [451, 91] on link "Add Claim" at bounding box center [448, 90] width 42 height 17
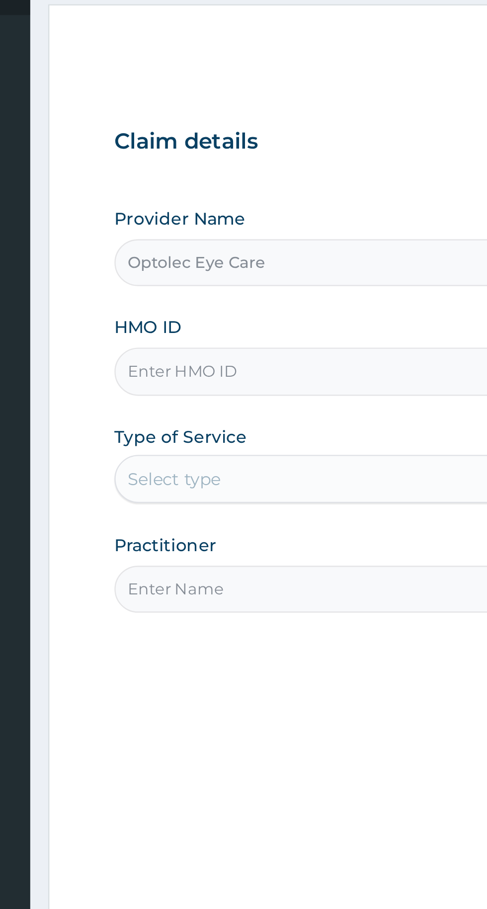
click at [245, 171] on input "Optolec Eye Care" at bounding box center [300, 177] width 303 height 19
click at [238, 220] on input "HMO ID" at bounding box center [300, 222] width 303 height 19
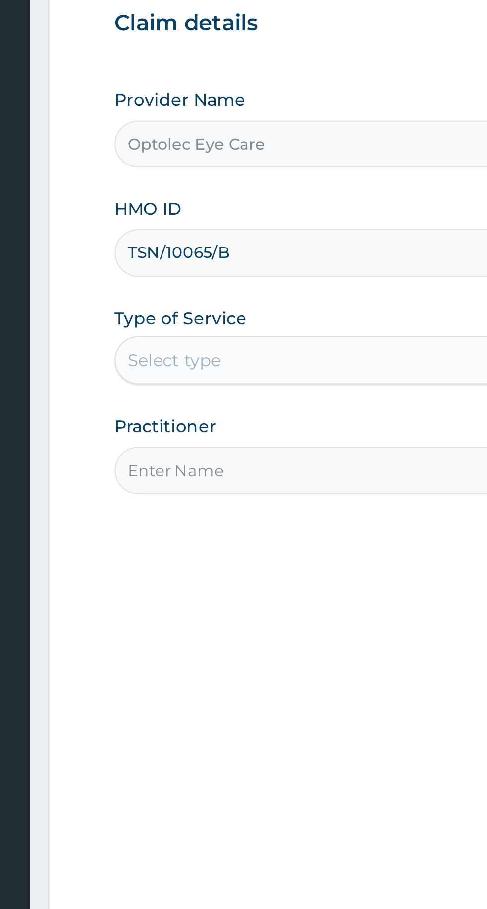
type input "TSN/10065/B"
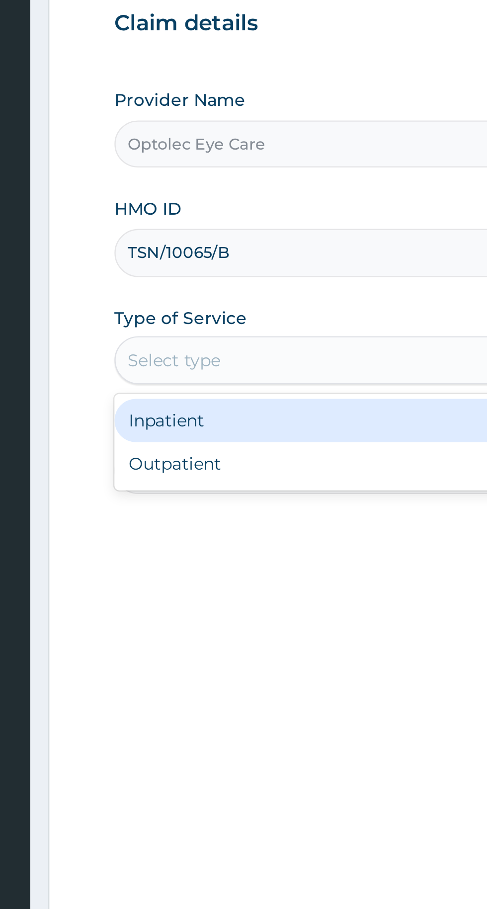
click at [192, 309] on div "Outpatient" at bounding box center [269, 310] width 241 height 18
type input "1"
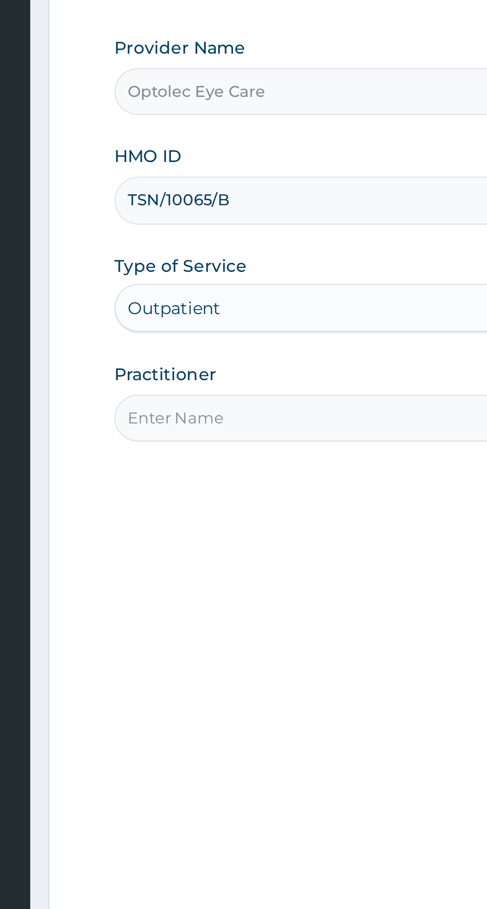
click at [242, 314] on input "Practitioner" at bounding box center [300, 312] width 303 height 19
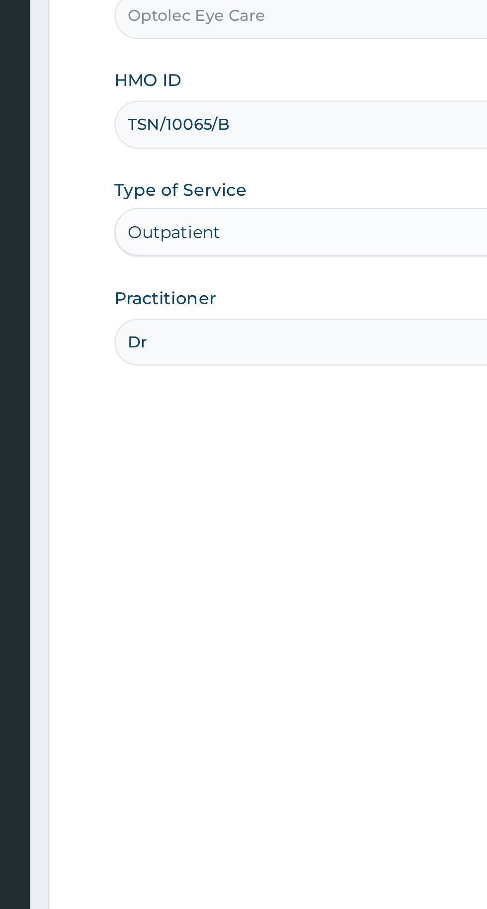
type input "Dr Okere"
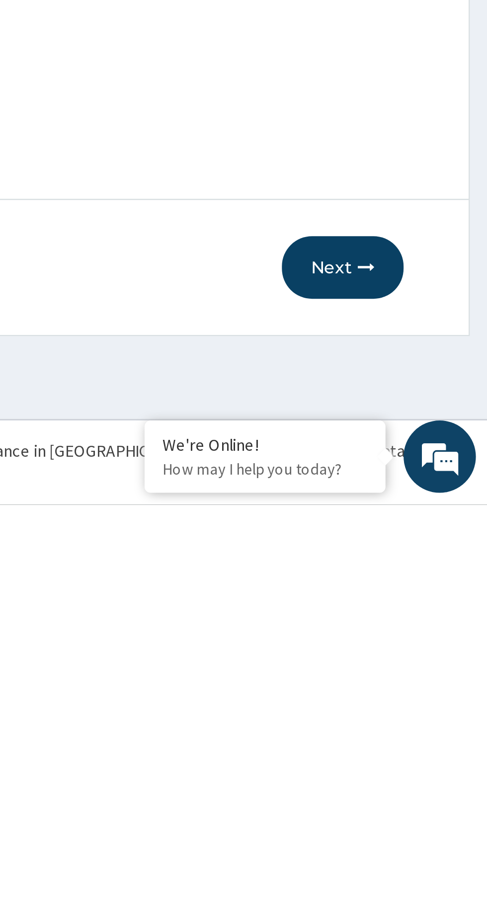
click at [428, 811] on button "Next" at bounding box center [427, 811] width 50 height 26
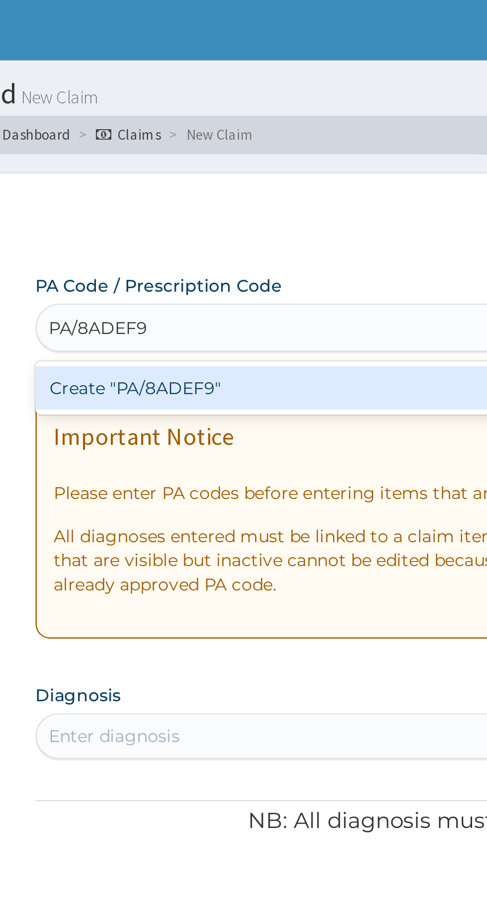
click at [257, 157] on div "Create "PA/8ADEF9"" at bounding box center [249, 160] width 201 height 18
type input "PA/8ADEF9"
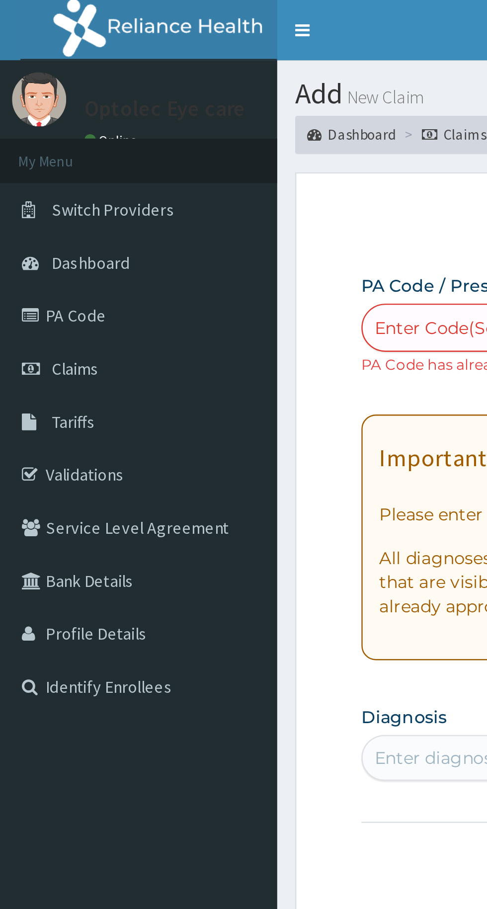
click at [36, 129] on link "PA Code" at bounding box center [57, 130] width 114 height 22
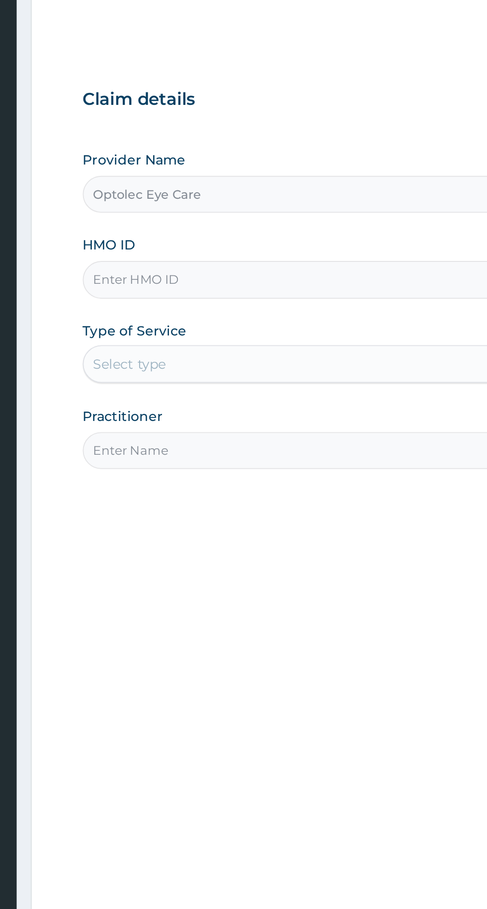
click at [275, 220] on input "HMO ID" at bounding box center [300, 222] width 303 height 19
type input "KSB/11249/A"
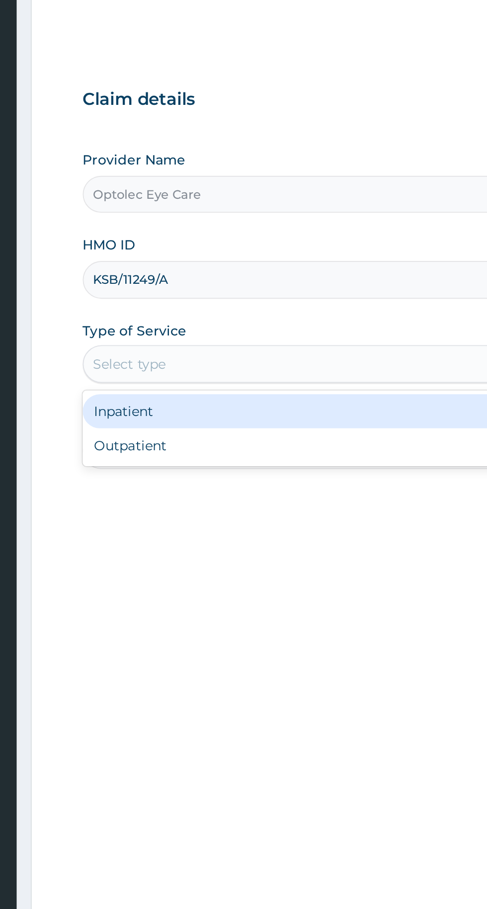
click at [215, 311] on div "Outpatient" at bounding box center [269, 310] width 241 height 18
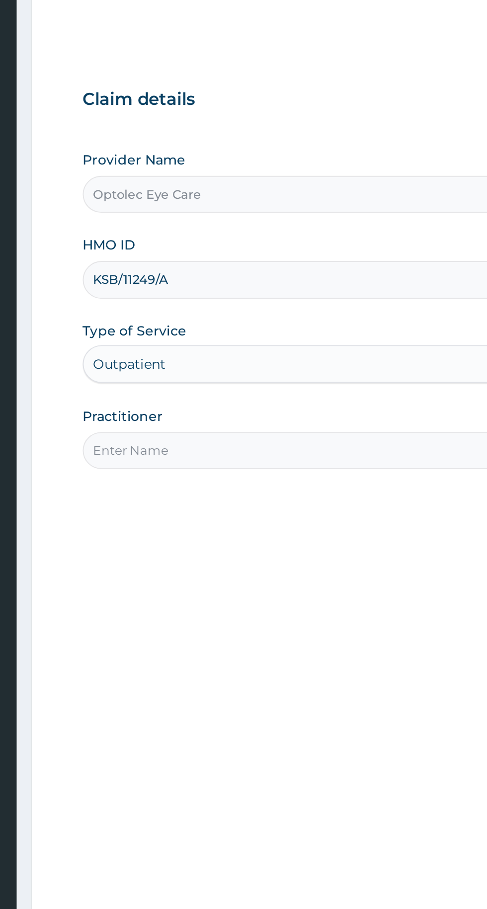
type input "1"
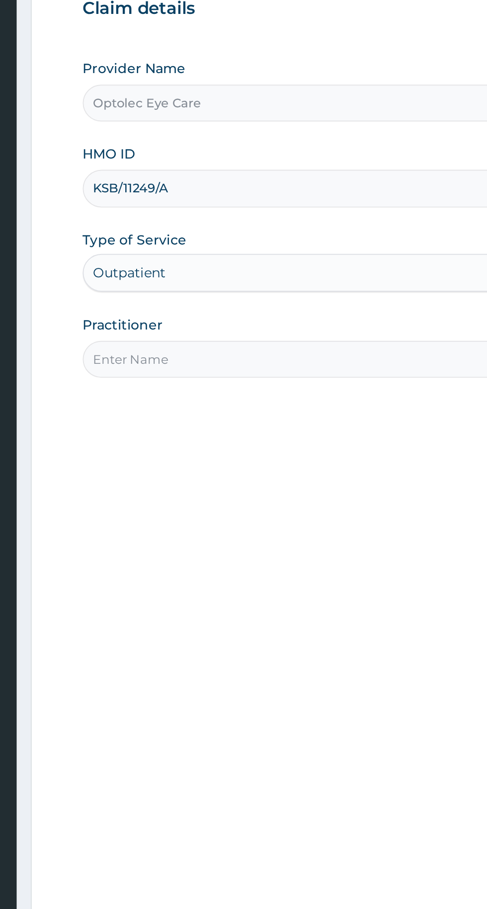
click at [290, 311] on input "Practitioner" at bounding box center [300, 312] width 303 height 19
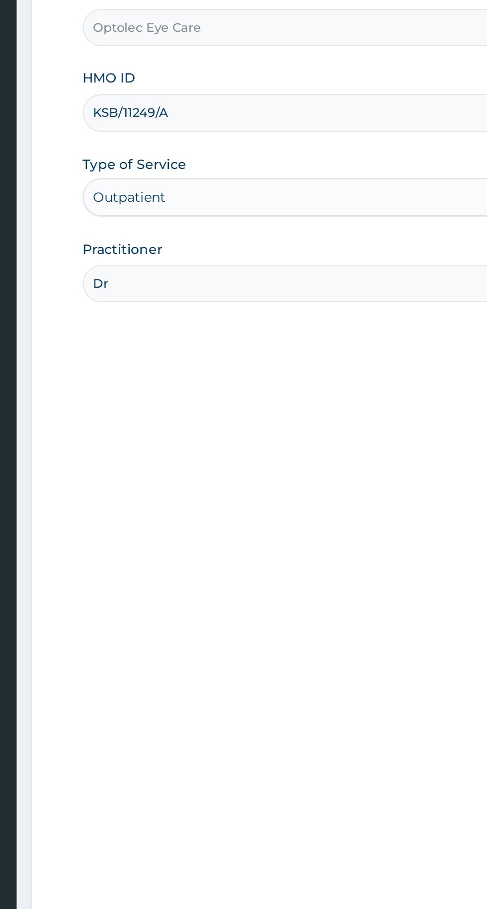
type input "Dr Okere"
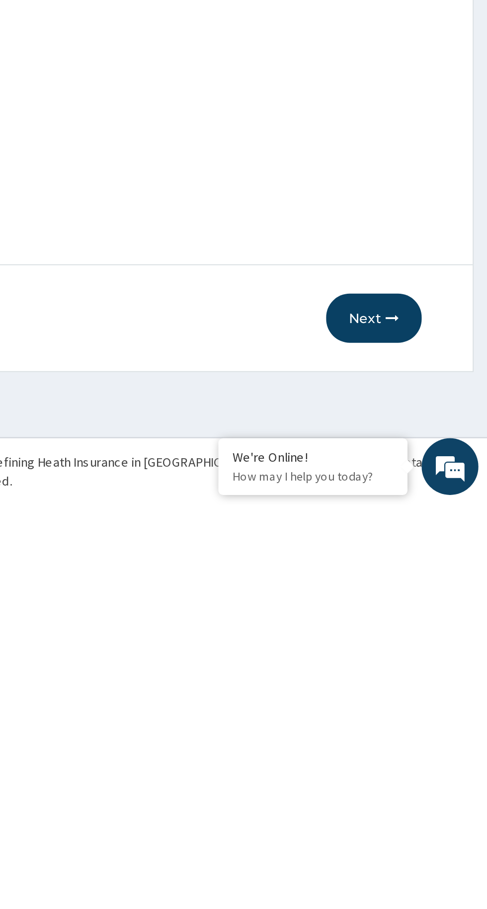
click at [424, 814] on button "Next" at bounding box center [427, 811] width 50 height 26
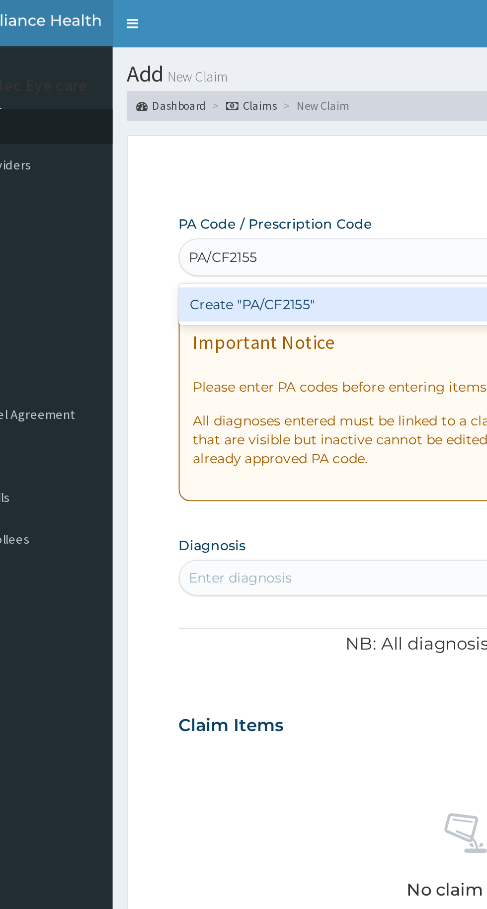
click at [248, 160] on div "Create "PA/CF2155"" at bounding box center [249, 160] width 201 height 18
type input "PA/CF2155"
